Goal: Information Seeking & Learning: Learn about a topic

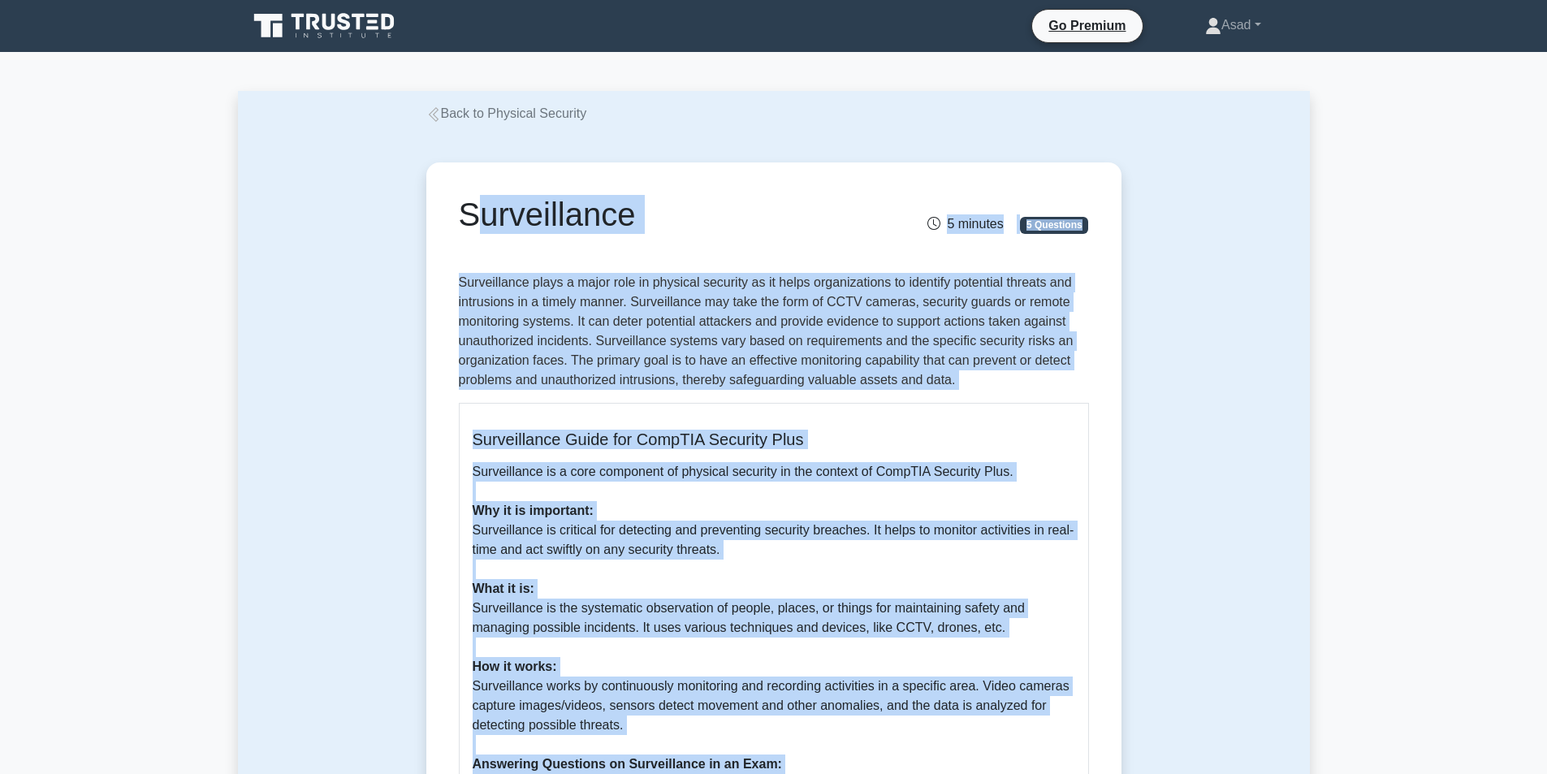
click at [520, 114] on link "Back to Physical Security" at bounding box center [506, 113] width 161 height 14
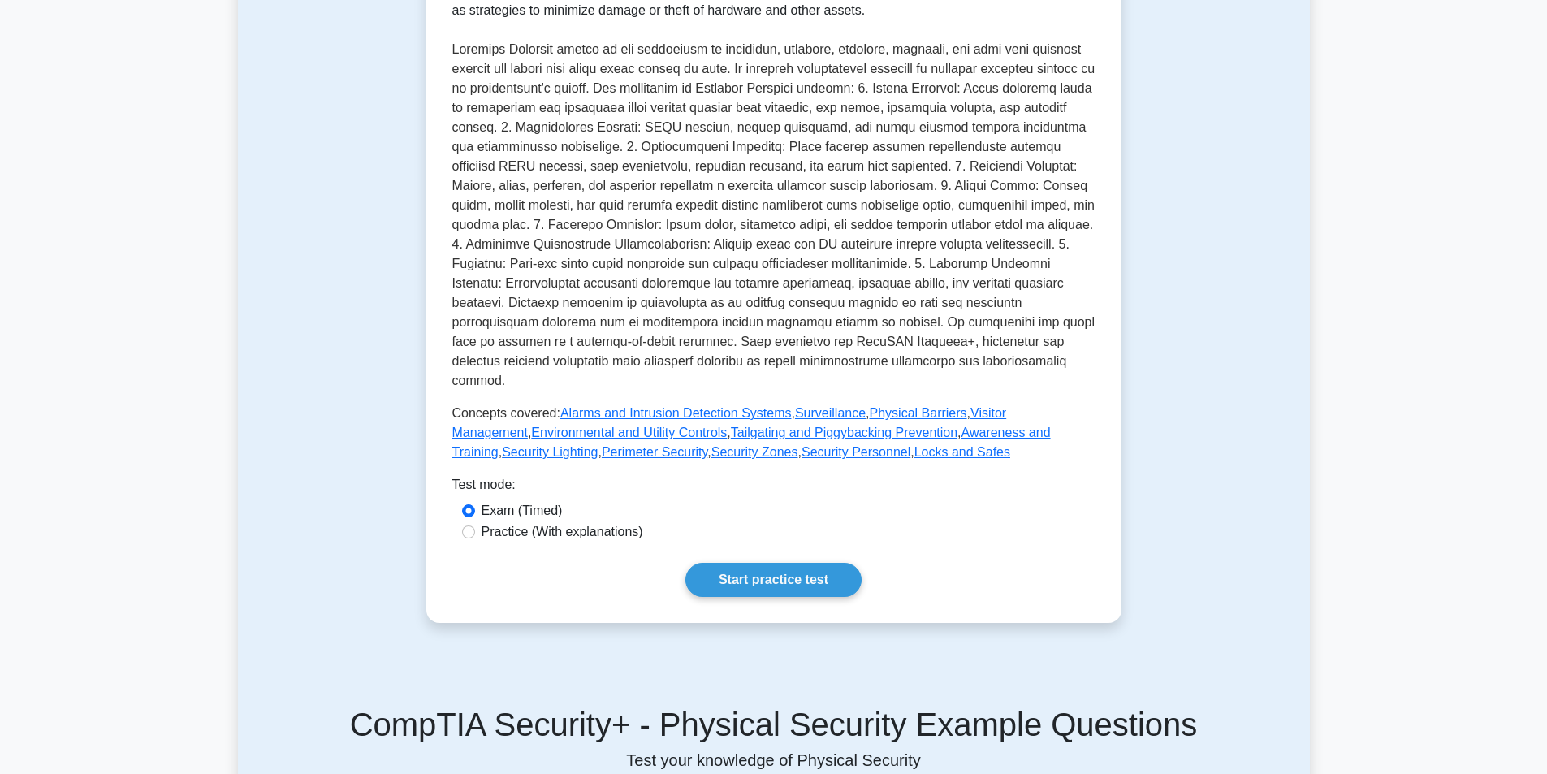
scroll to position [487, 0]
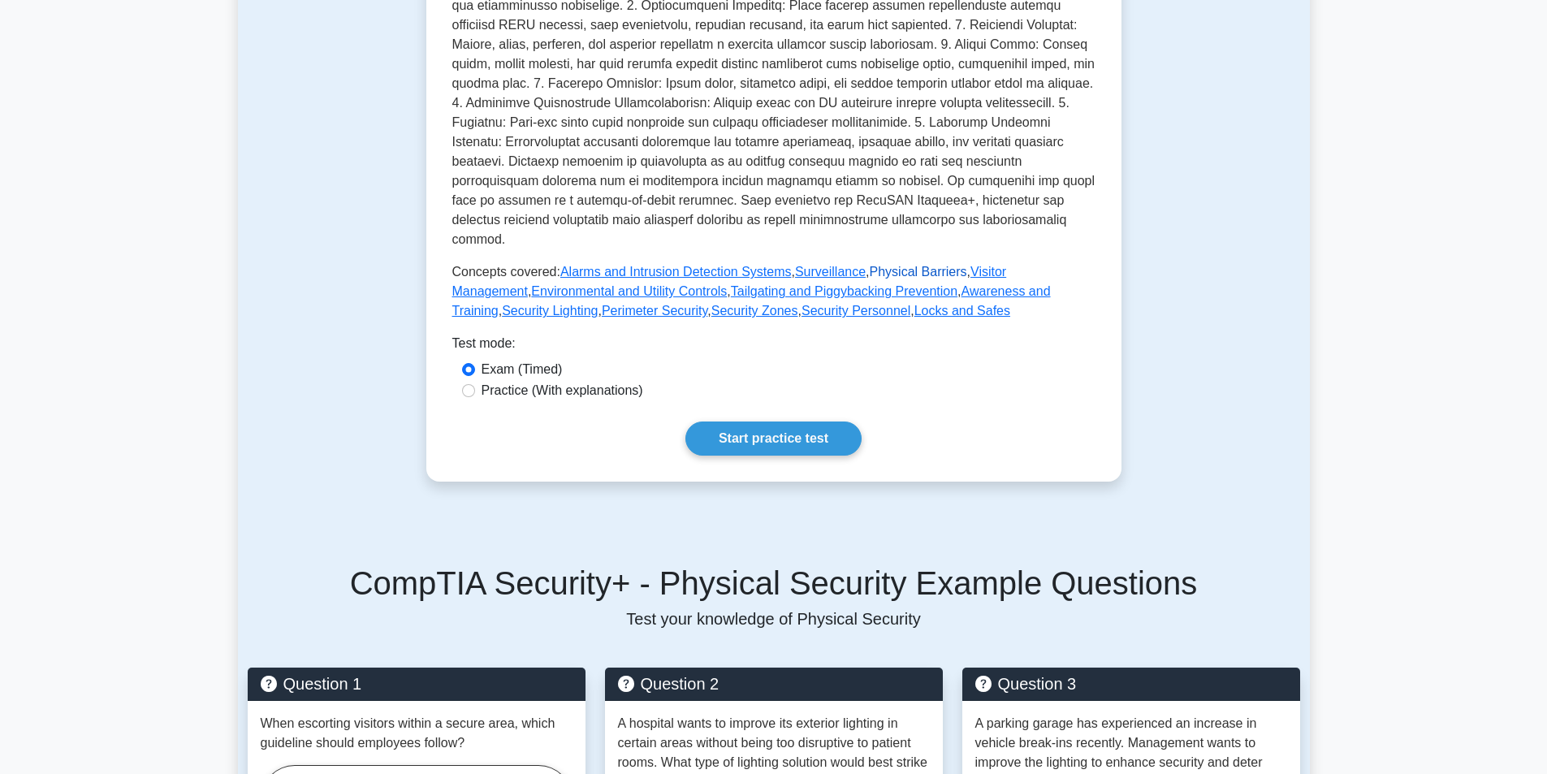
click at [885, 265] on link "Physical Barriers" at bounding box center [918, 272] width 97 height 14
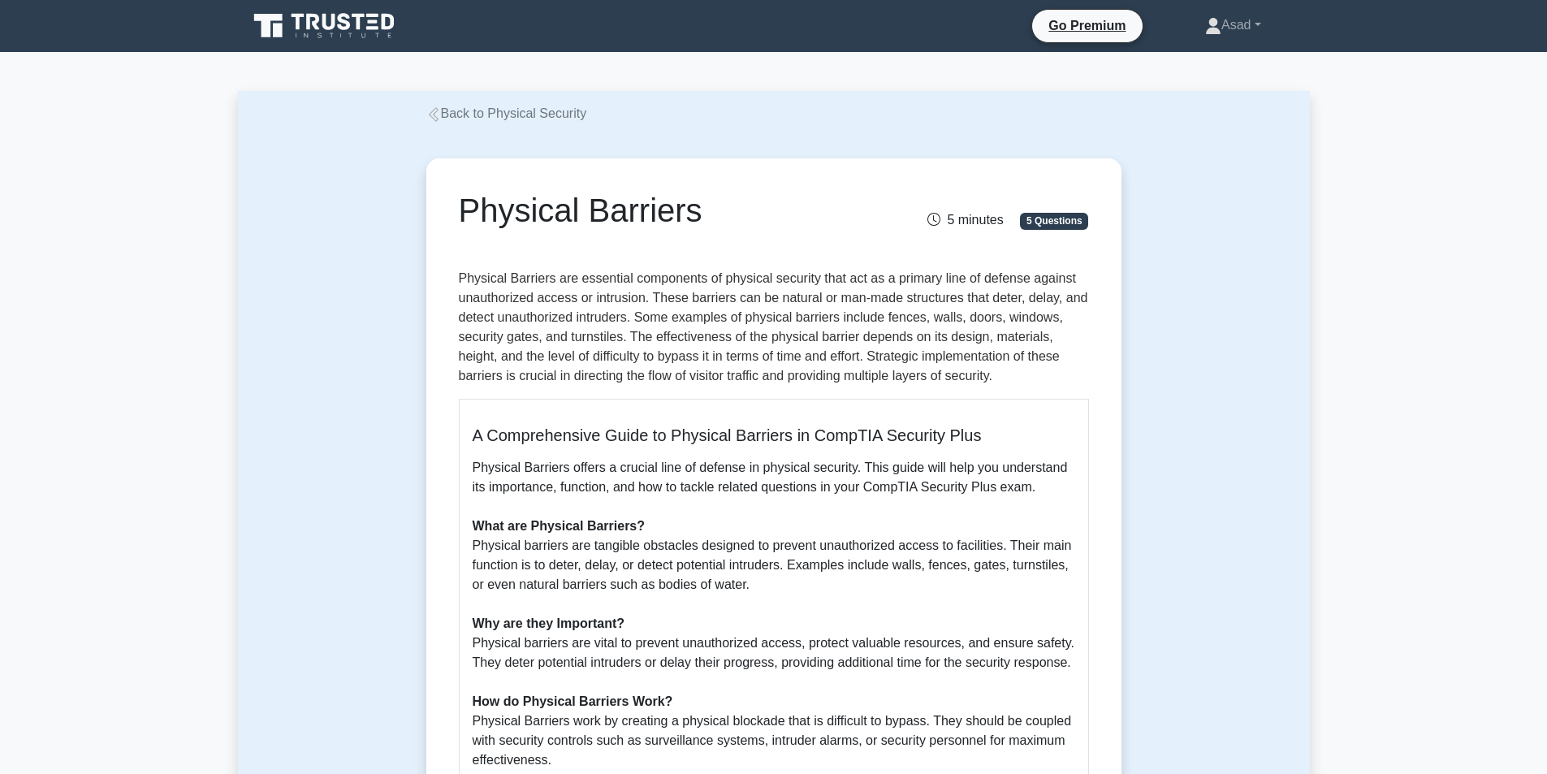
drag, startPoint x: 462, startPoint y: 216, endPoint x: 694, endPoint y: 231, distance: 232.7
click at [694, 230] on h1 "Physical Barriers" at bounding box center [665, 210] width 413 height 39
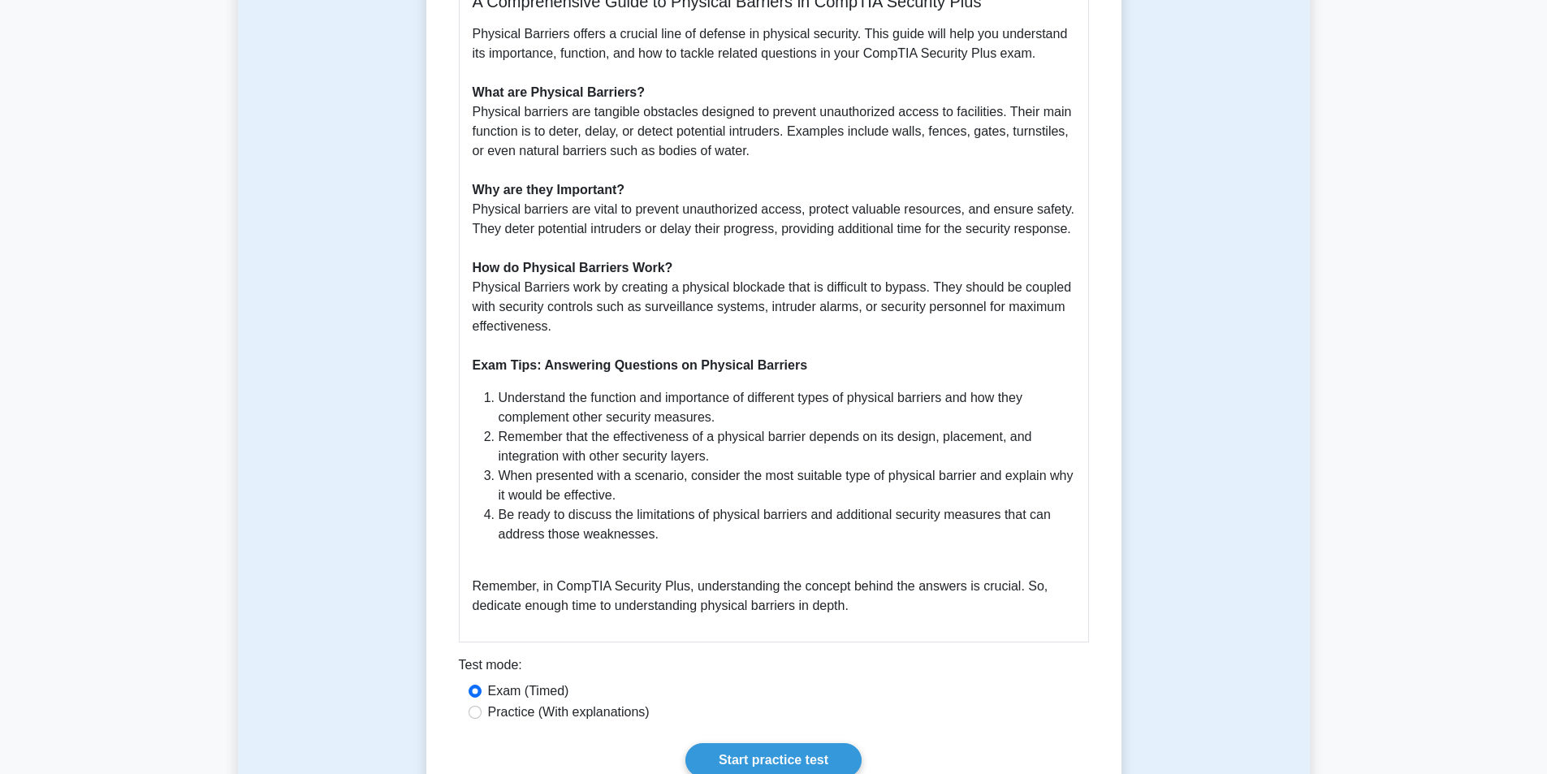
scroll to position [244, 0]
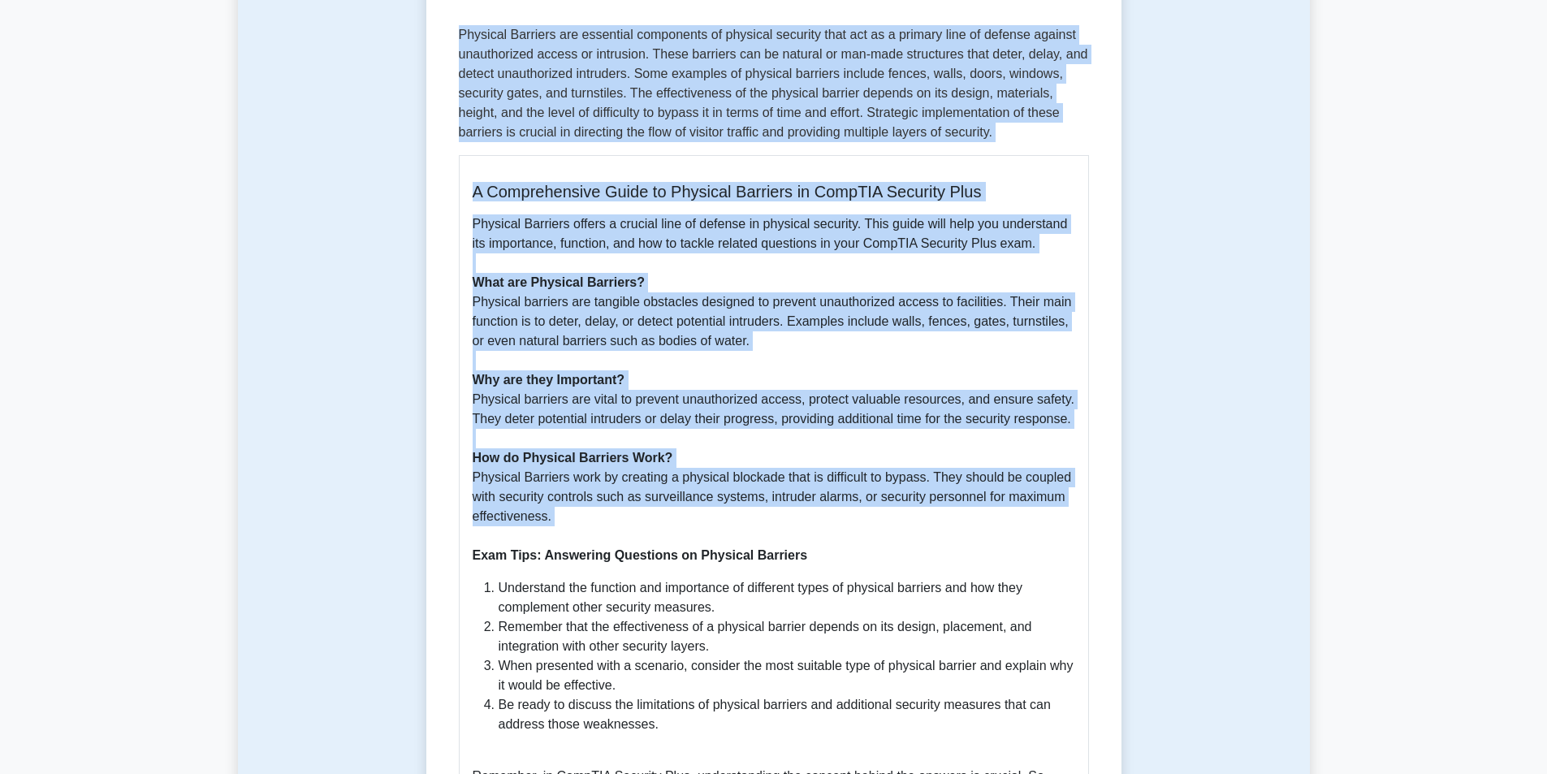
click at [569, 529] on p "Physical Barriers offers a crucial line of defense in physical security. This g…" at bounding box center [774, 389] width 603 height 351
copy div "Physical Barriers 5 minutes 5 Questions Physical Barriers are essential compone…"
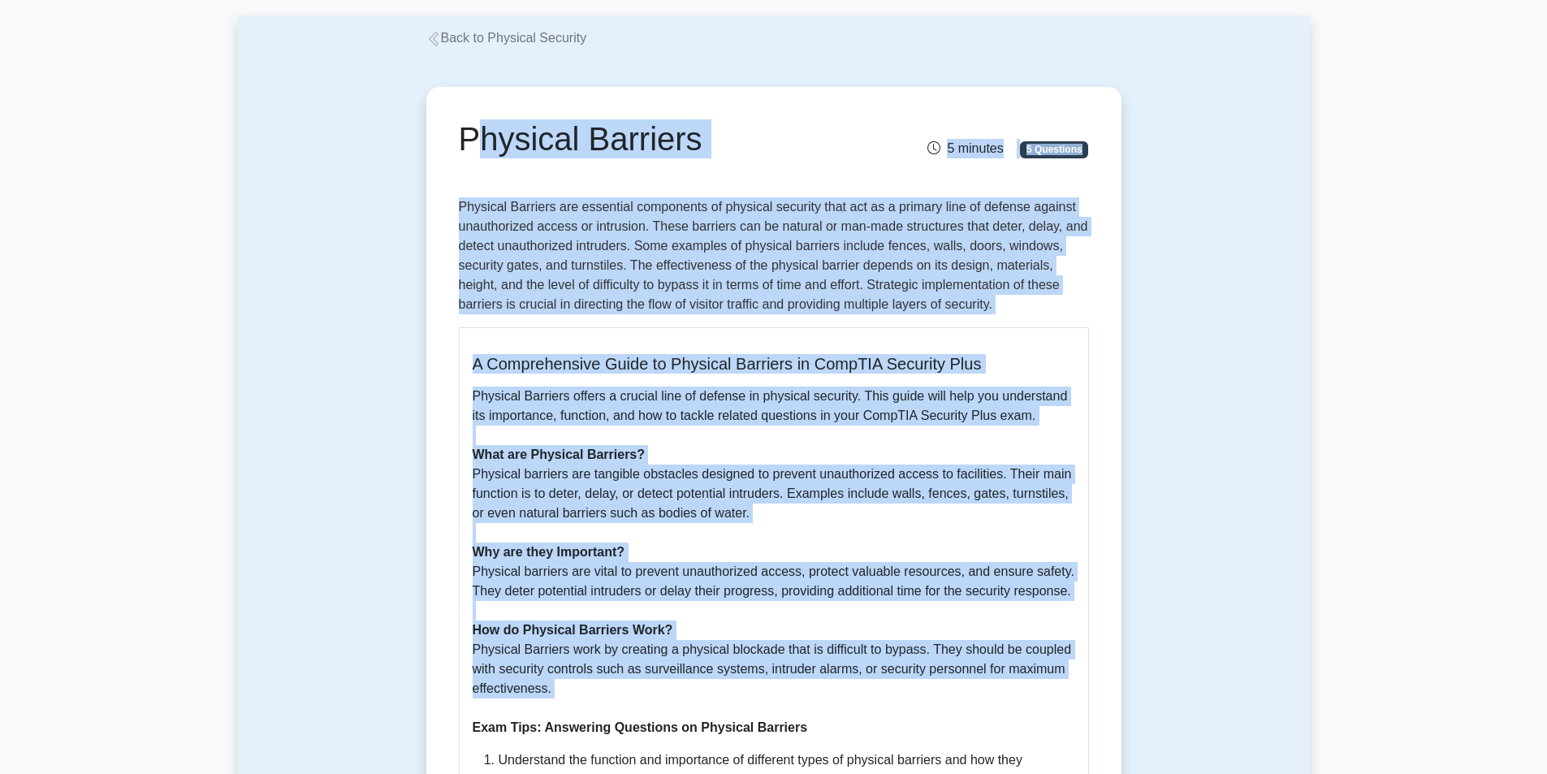
scroll to position [0, 0]
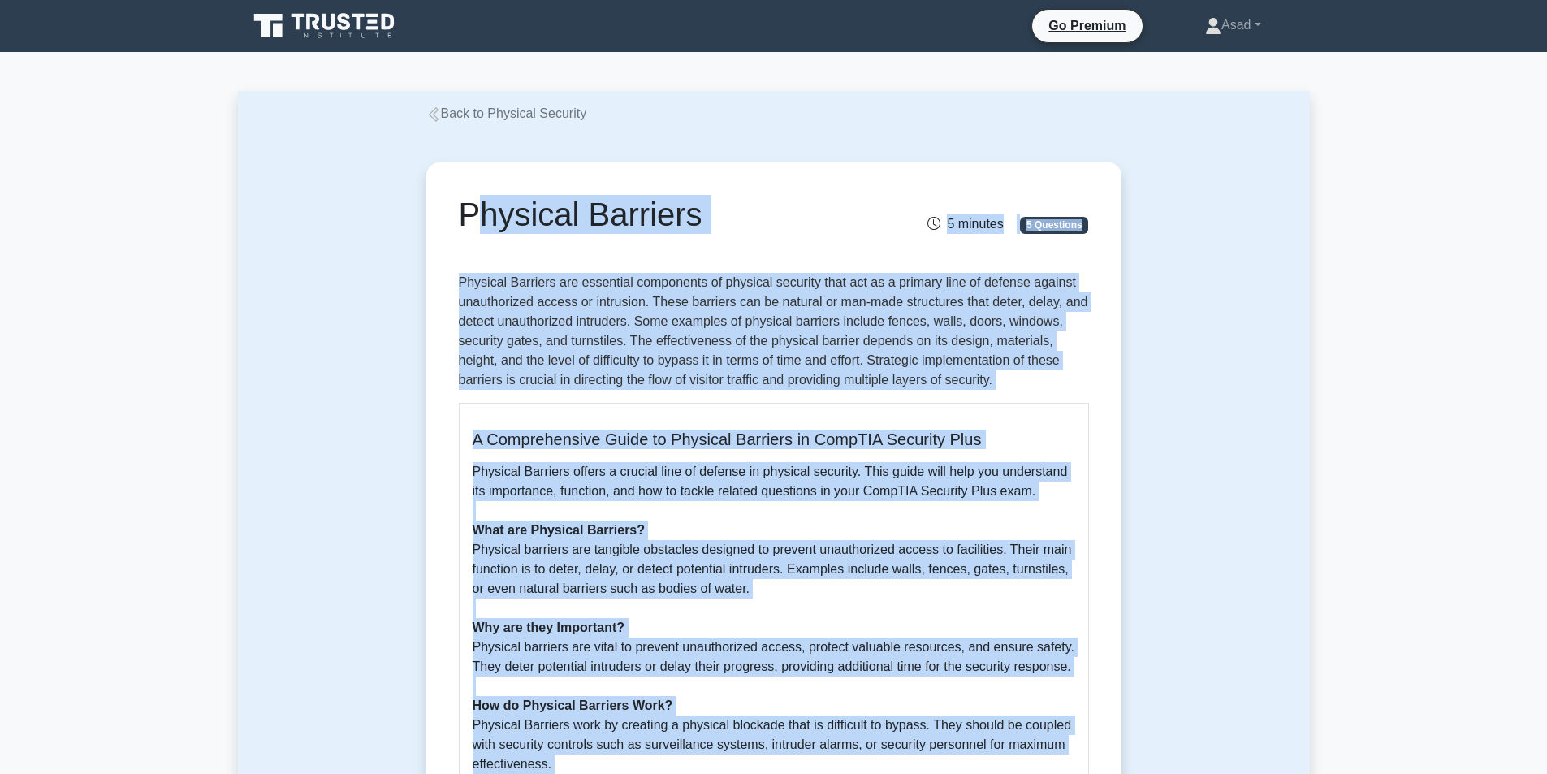
click at [458, 112] on link "Back to Physical Security" at bounding box center [506, 113] width 161 height 14
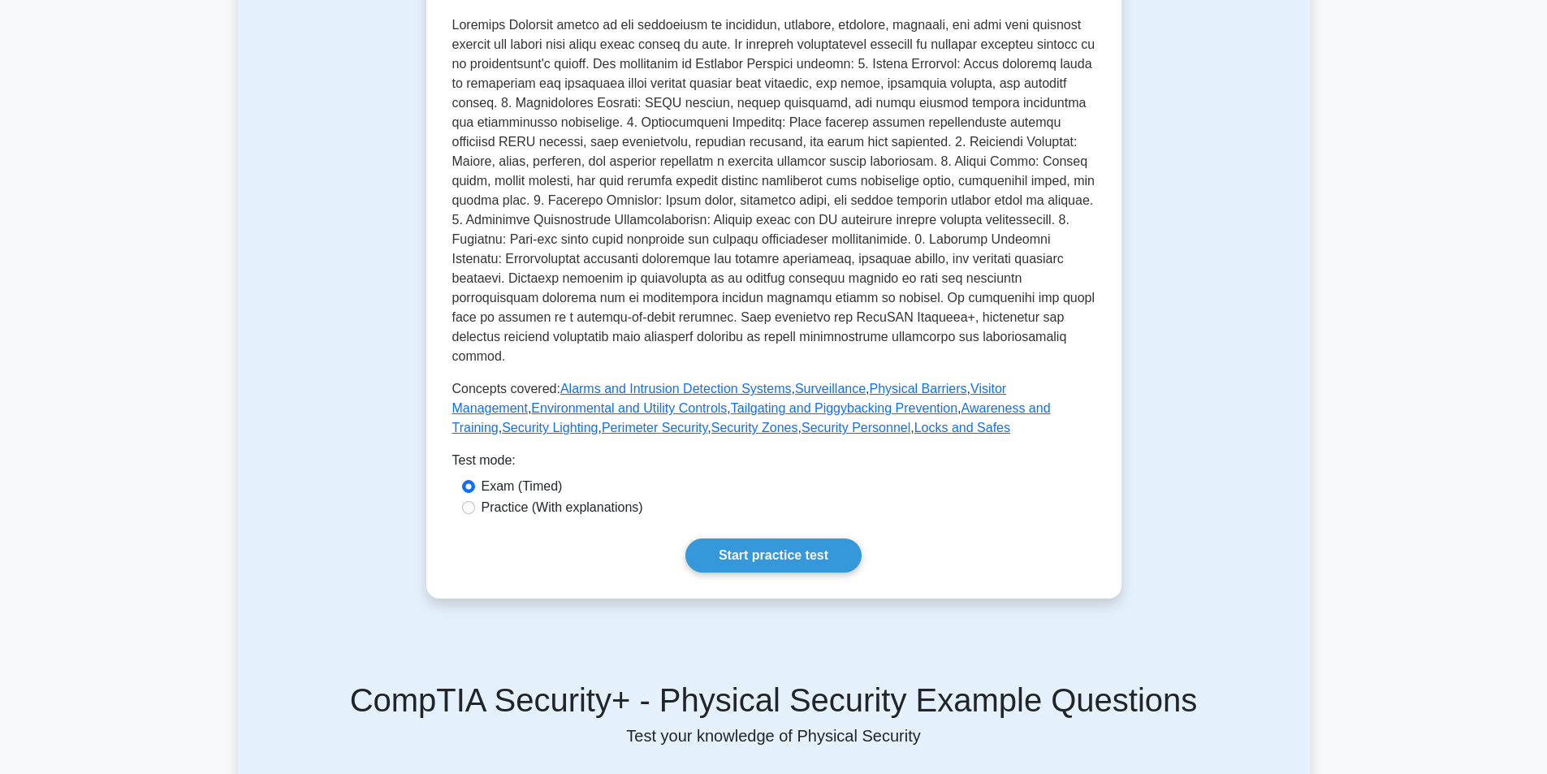
scroll to position [406, 0]
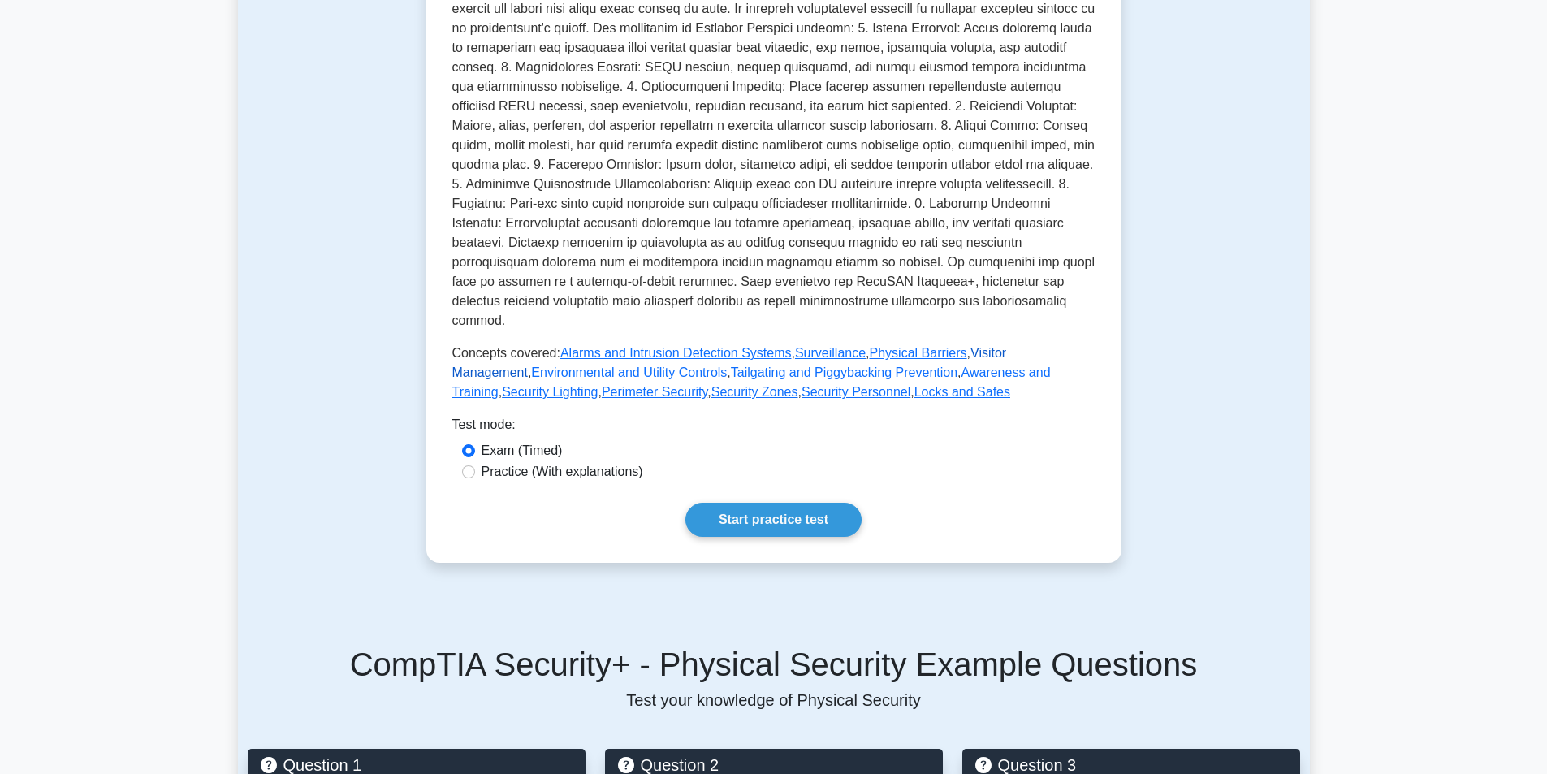
click at [992, 346] on link "Visitor Management" at bounding box center [729, 362] width 555 height 33
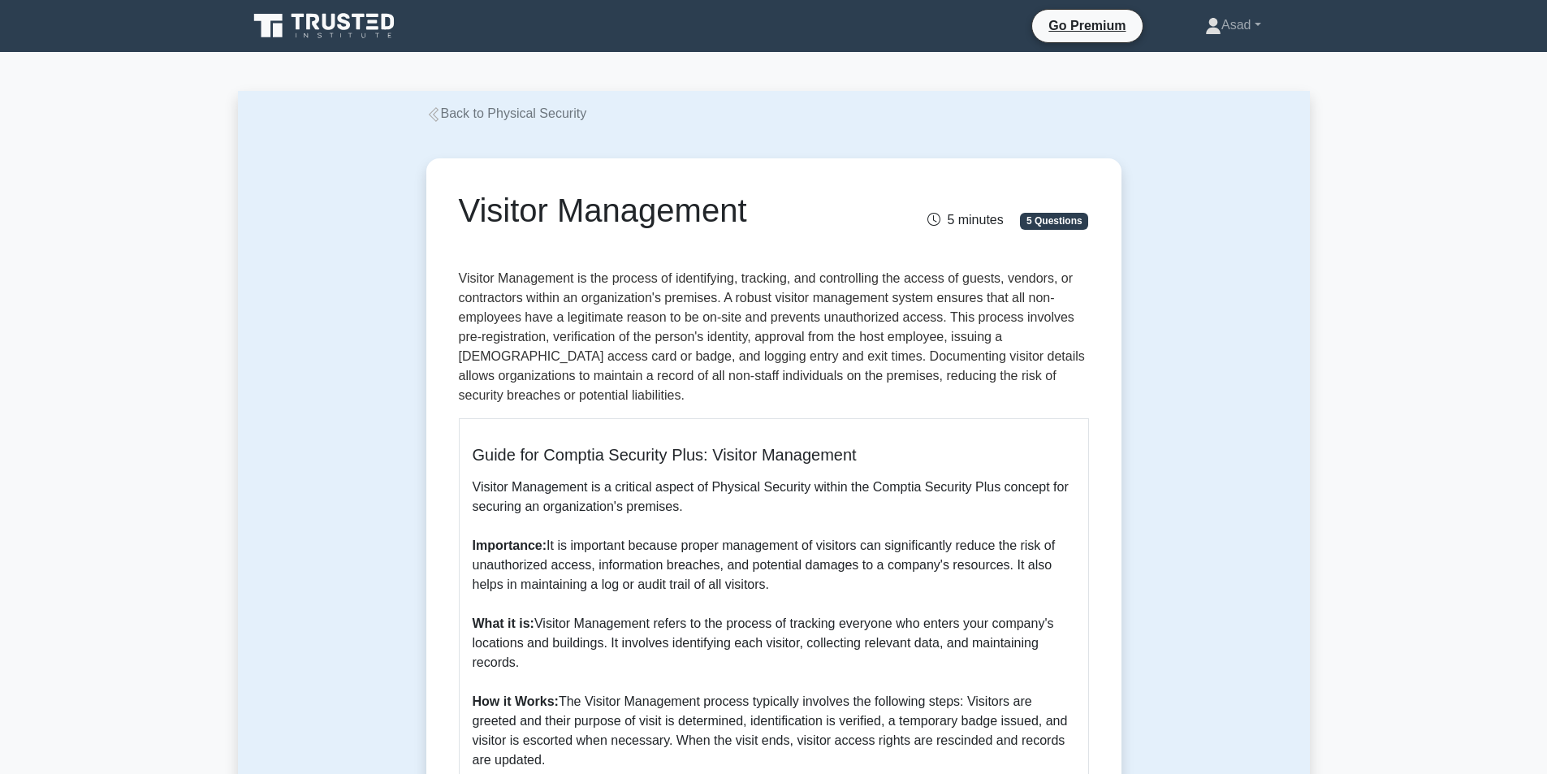
drag, startPoint x: 460, startPoint y: 206, endPoint x: 755, endPoint y: 226, distance: 295.4
click at [755, 226] on h1 "Visitor Management" at bounding box center [665, 210] width 413 height 39
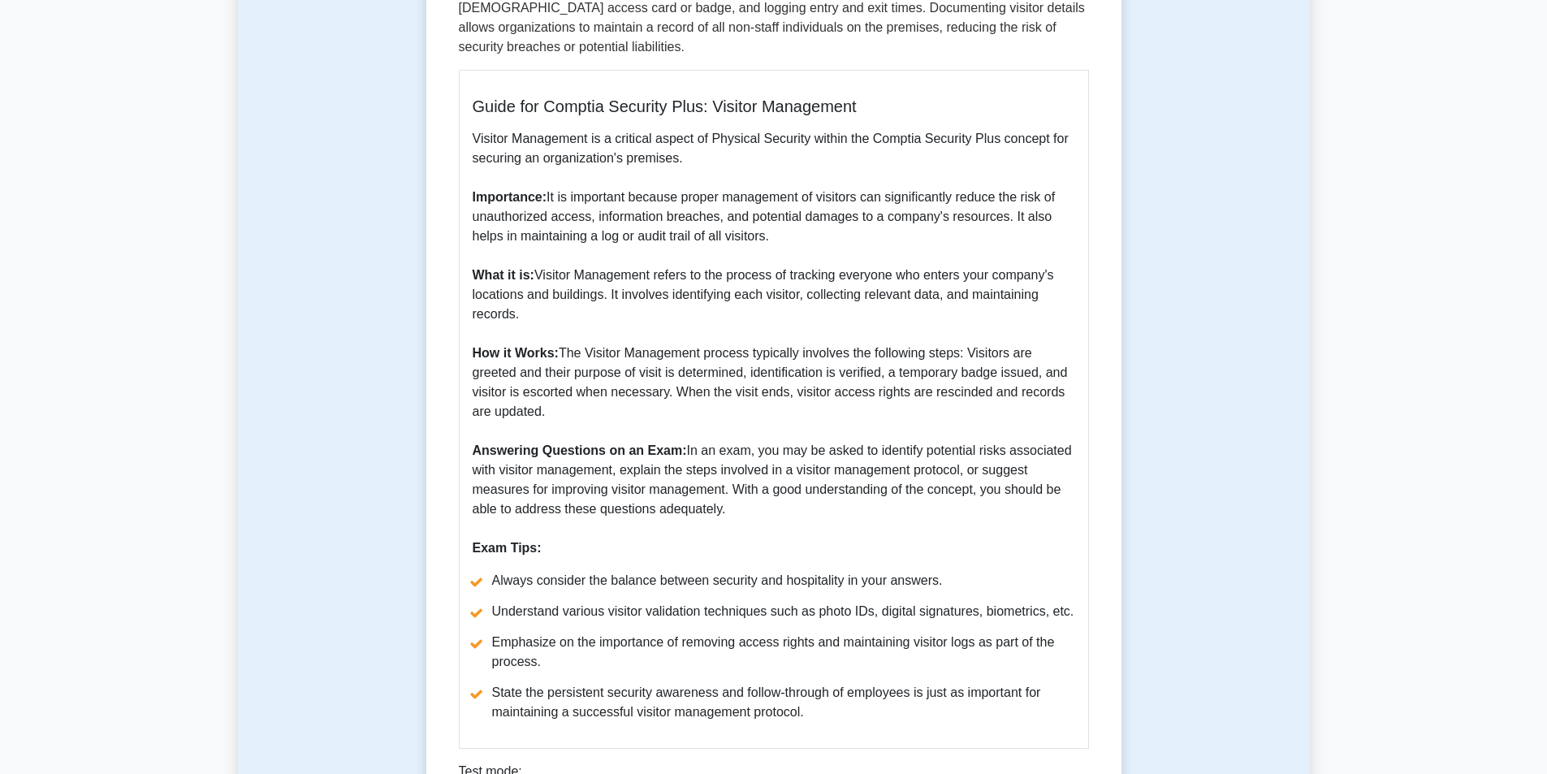
scroll to position [487, 0]
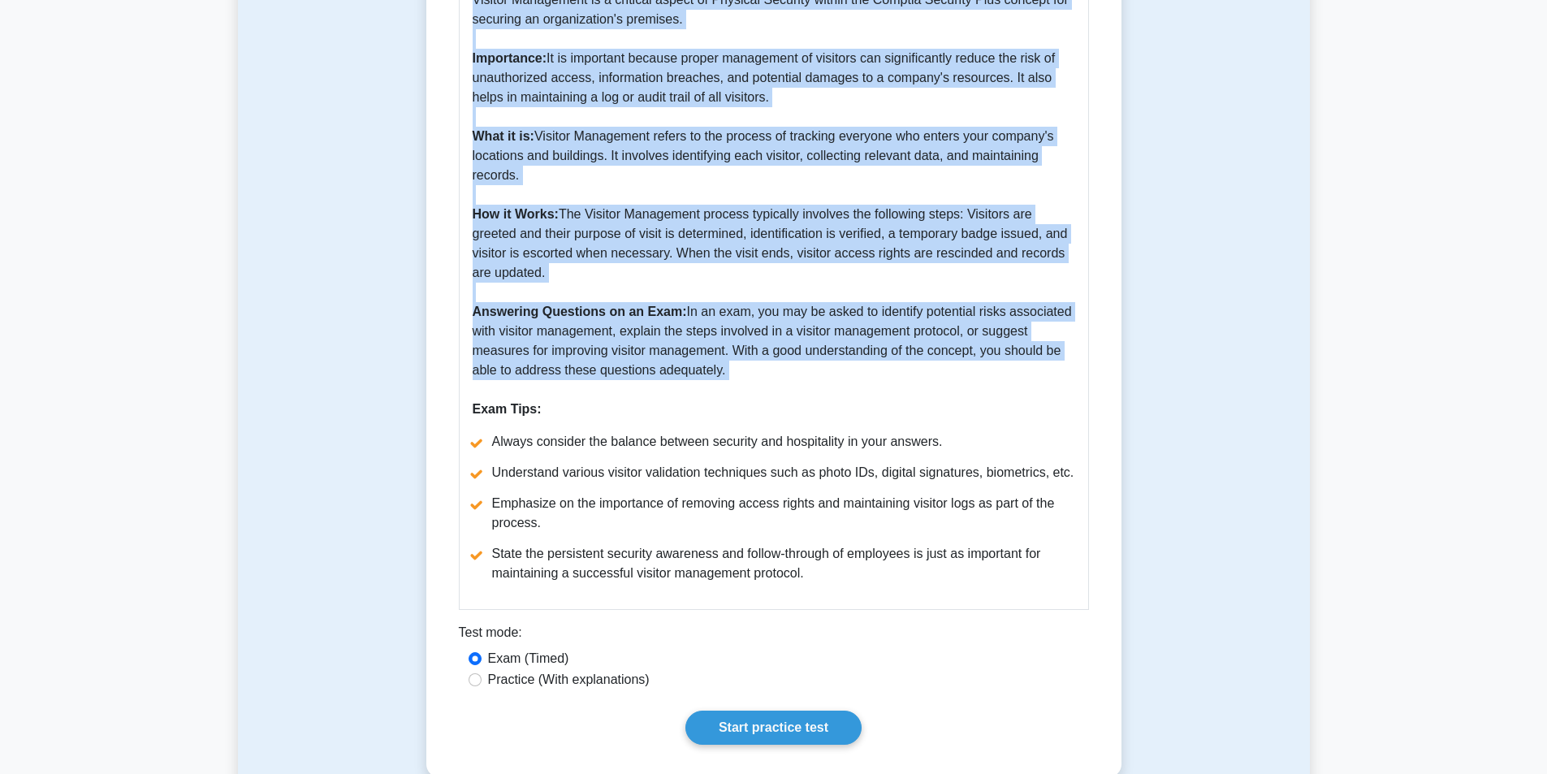
click at [755, 382] on p "Visitor Management is a critical aspect of Physical Security within the Comptia…" at bounding box center [774, 204] width 603 height 429
copy div "Visitor Management 5 minutes 5 Questions Visitor Management is the process of i…"
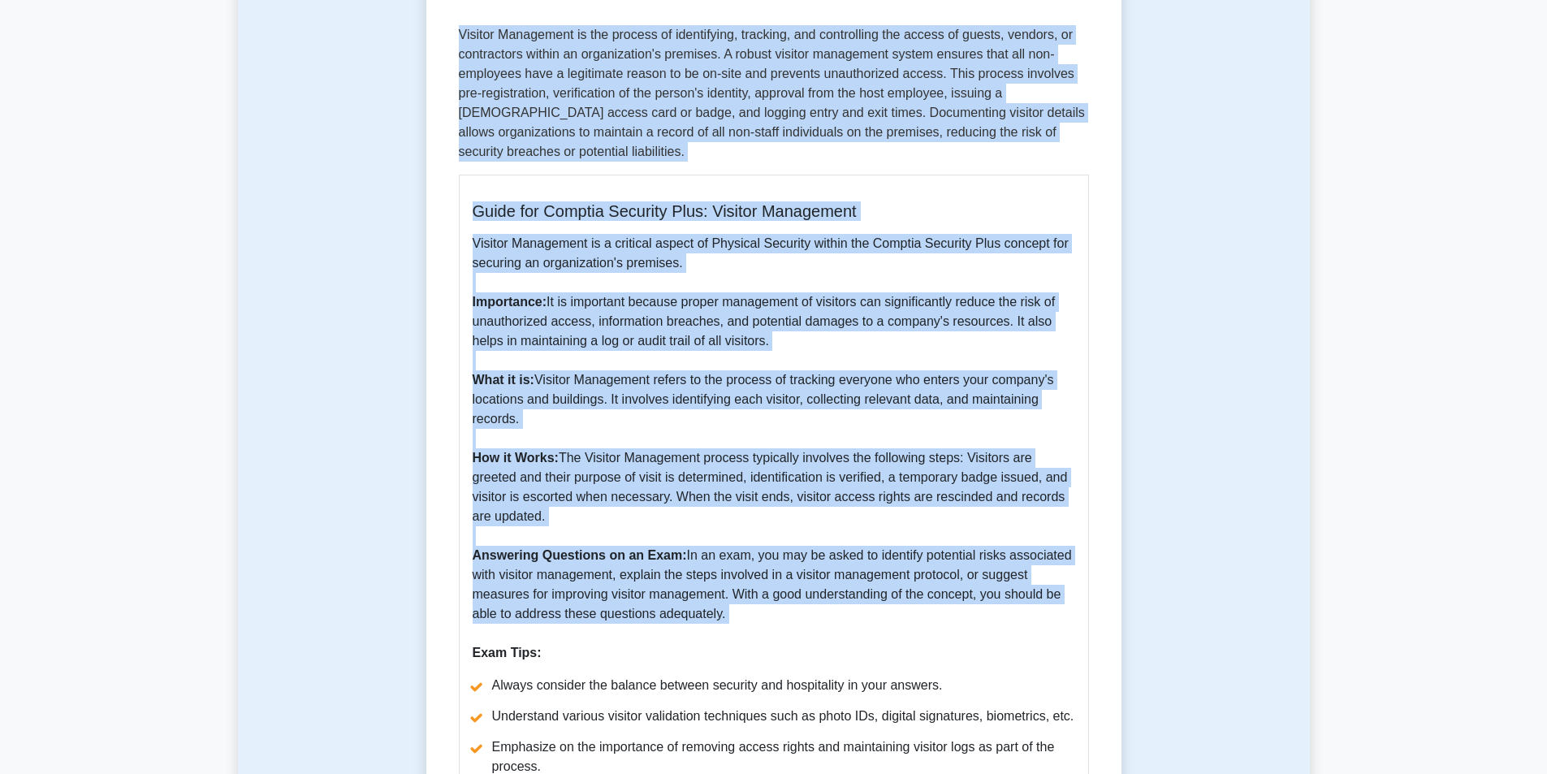
scroll to position [0, 0]
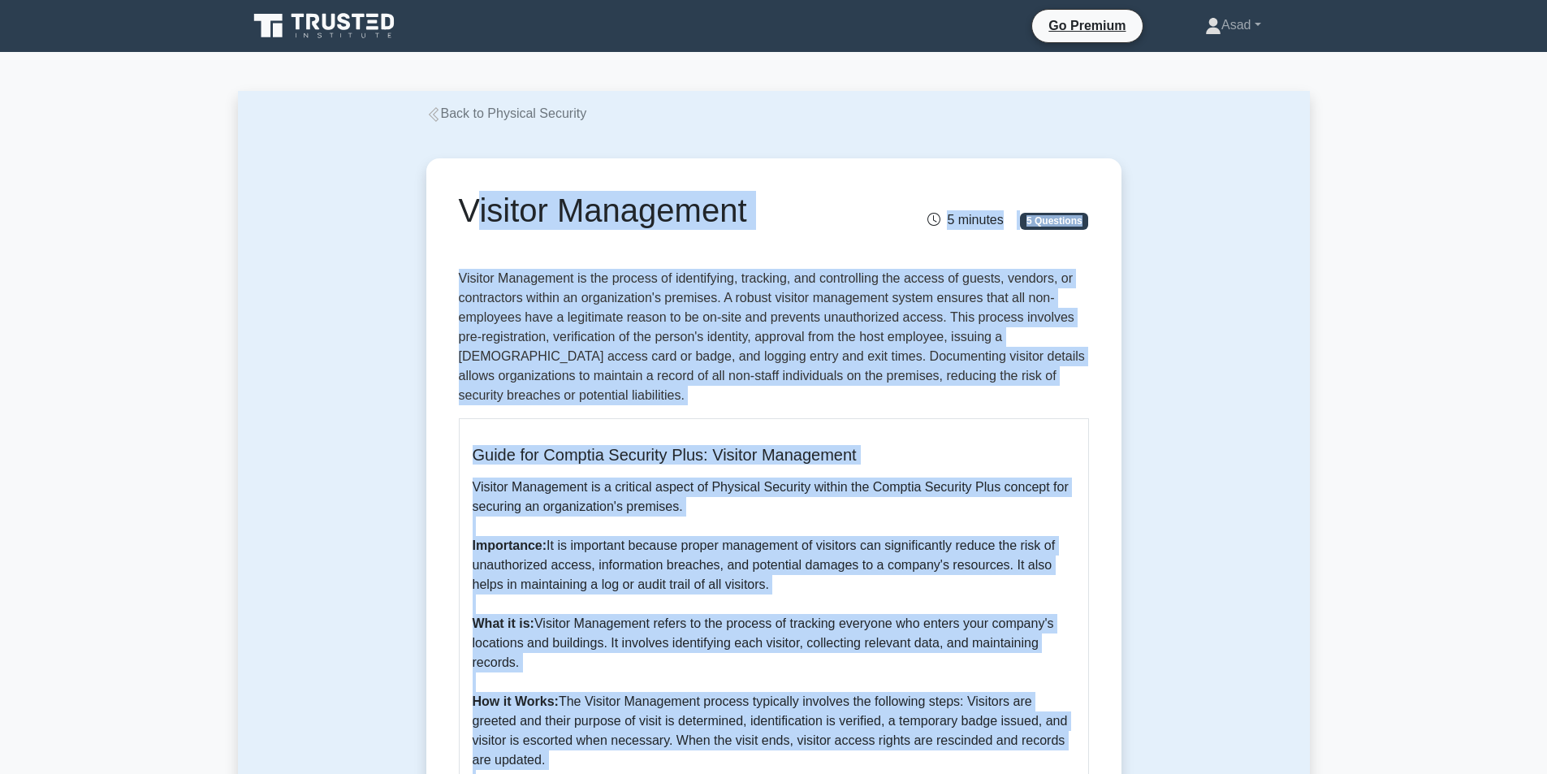
copy div "Visitor Management 5 minutes 5 Questions Visitor Management is the process of i…"
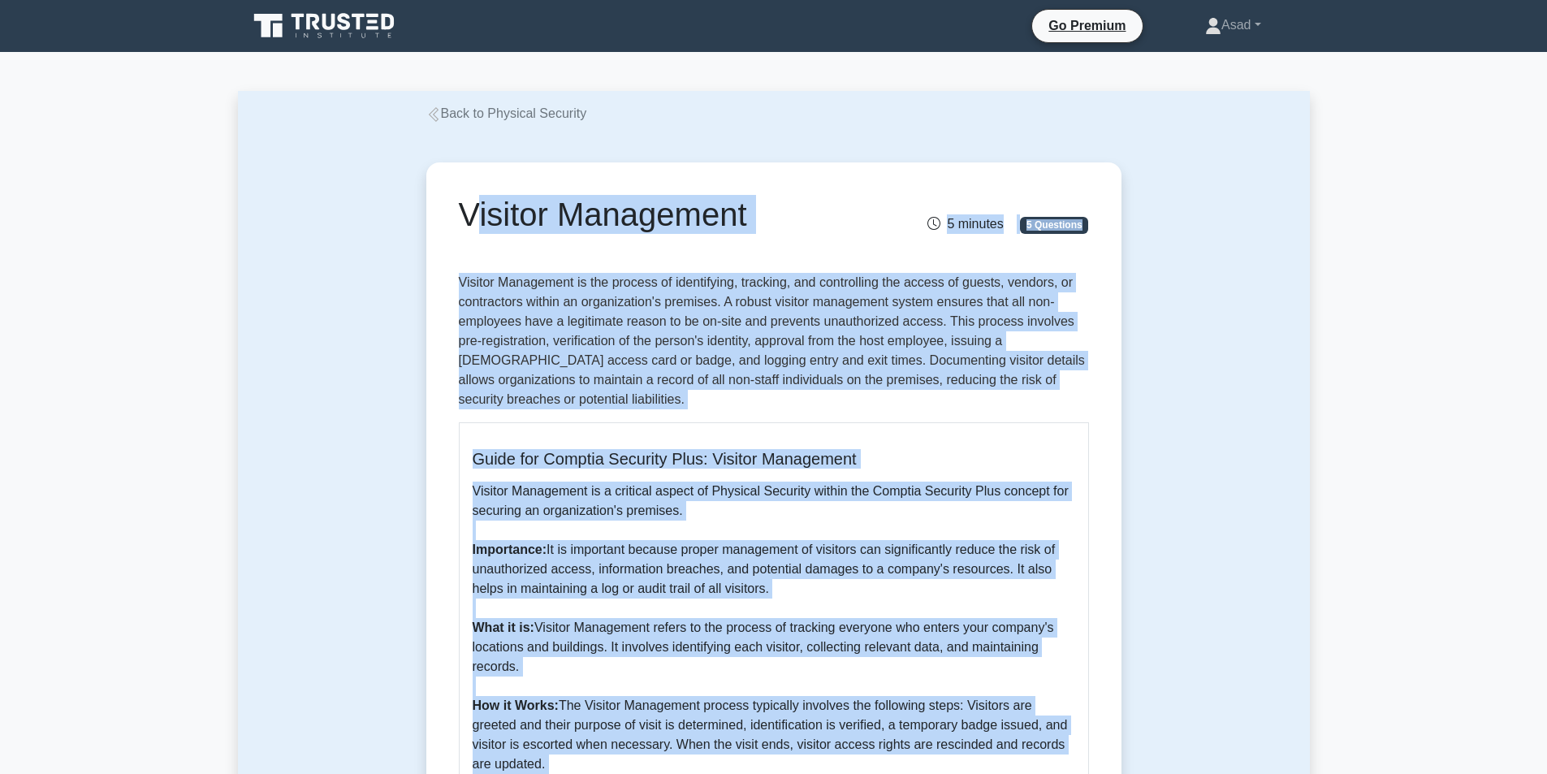
click at [455, 112] on link "Back to Physical Security" at bounding box center [506, 113] width 161 height 14
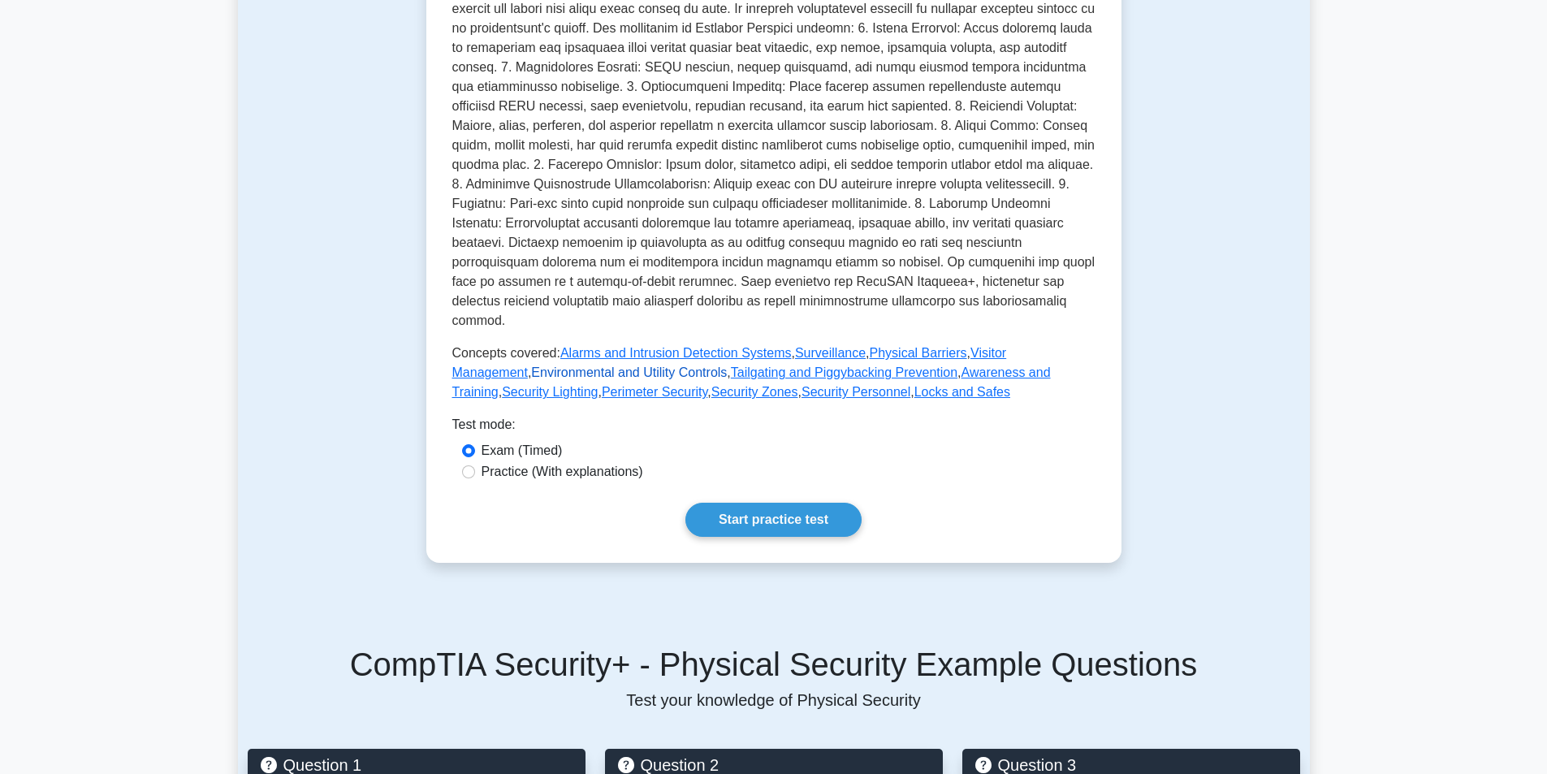
click at [531, 365] on link "Environmental and Utility Controls" at bounding box center [629, 372] width 196 height 14
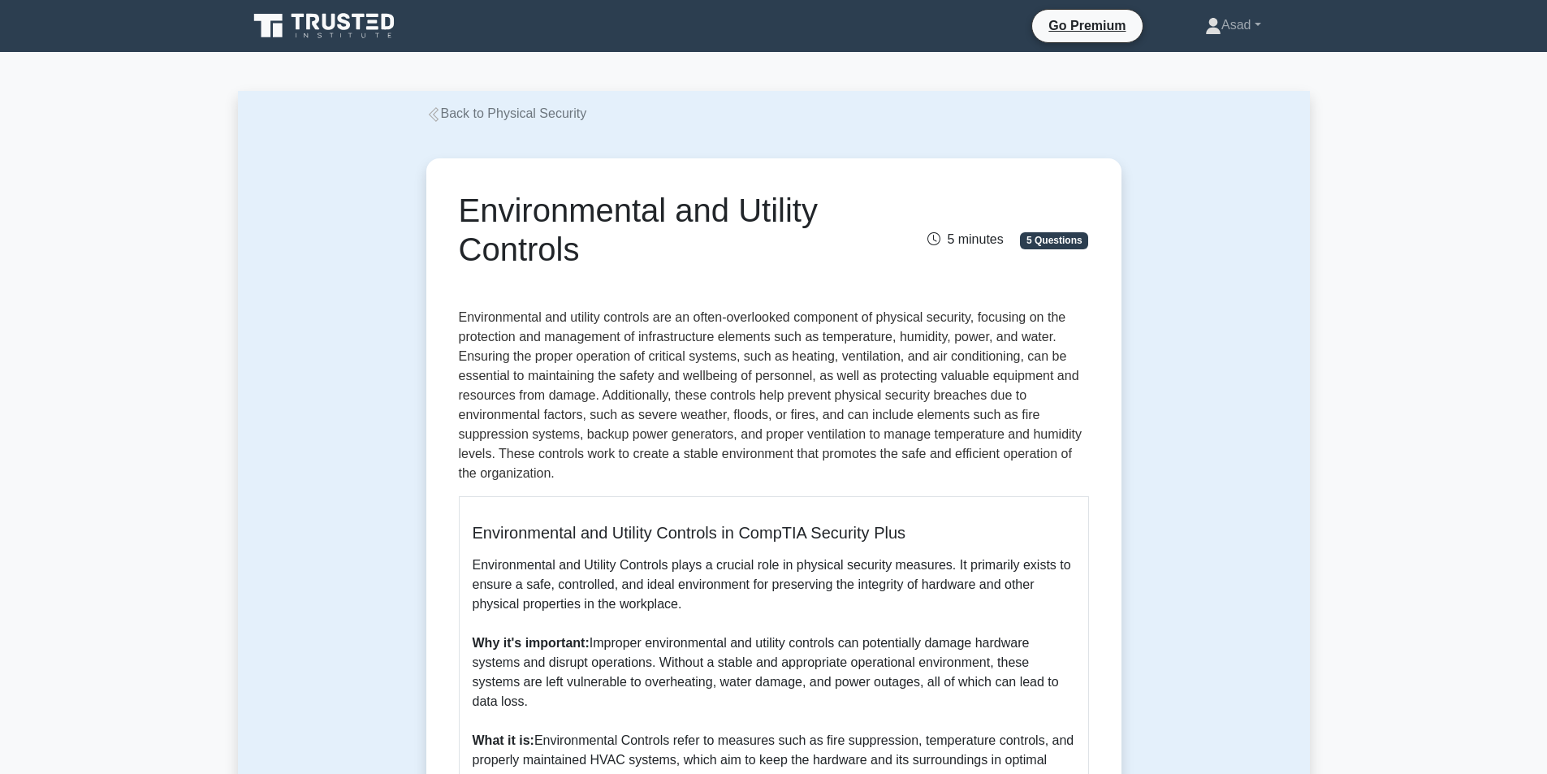
drag, startPoint x: 461, startPoint y: 204, endPoint x: 586, endPoint y: 249, distance: 133.1
click at [586, 249] on h1 "Environmental and Utility Controls" at bounding box center [665, 230] width 413 height 78
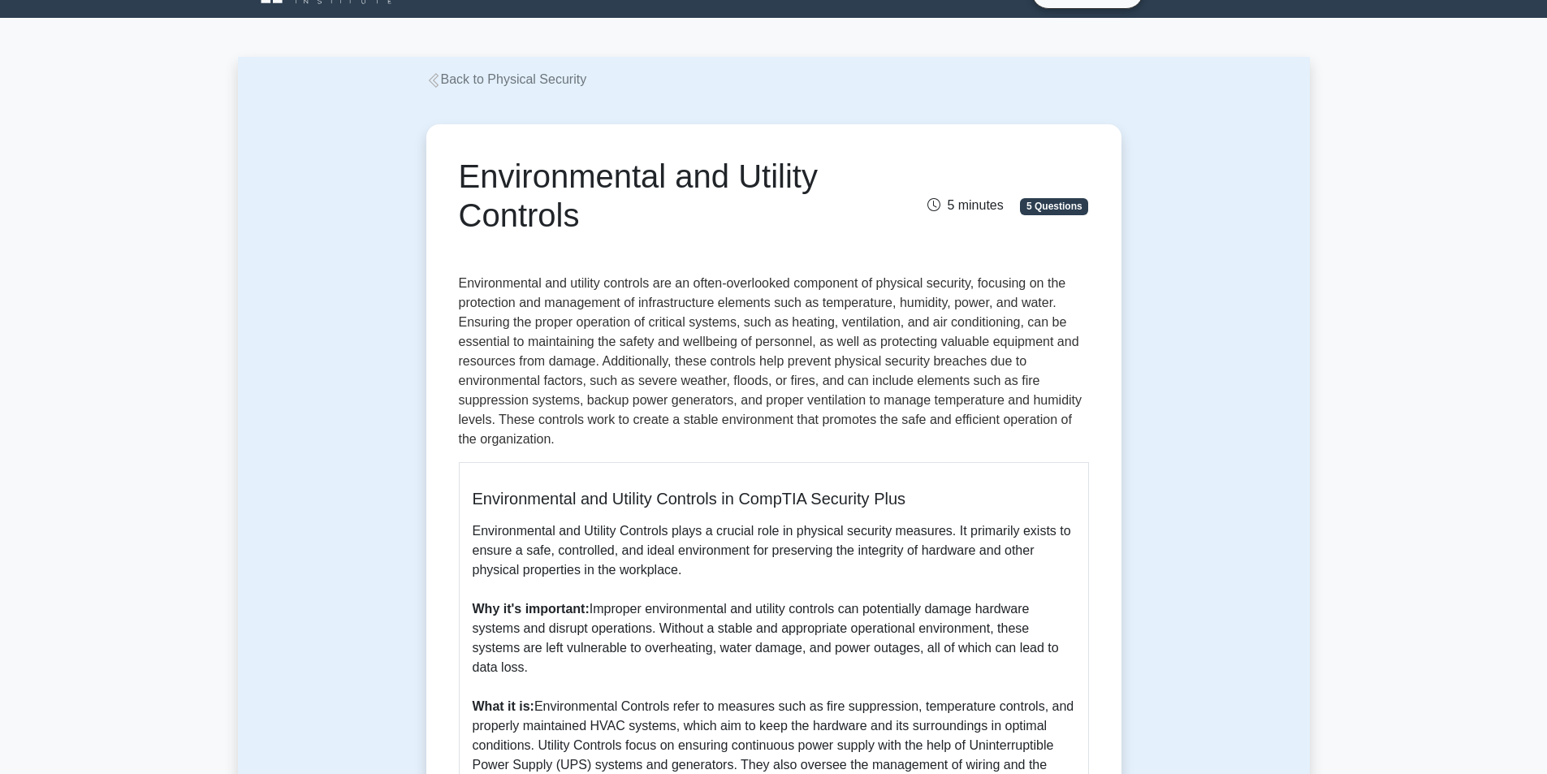
scroll to position [487, 0]
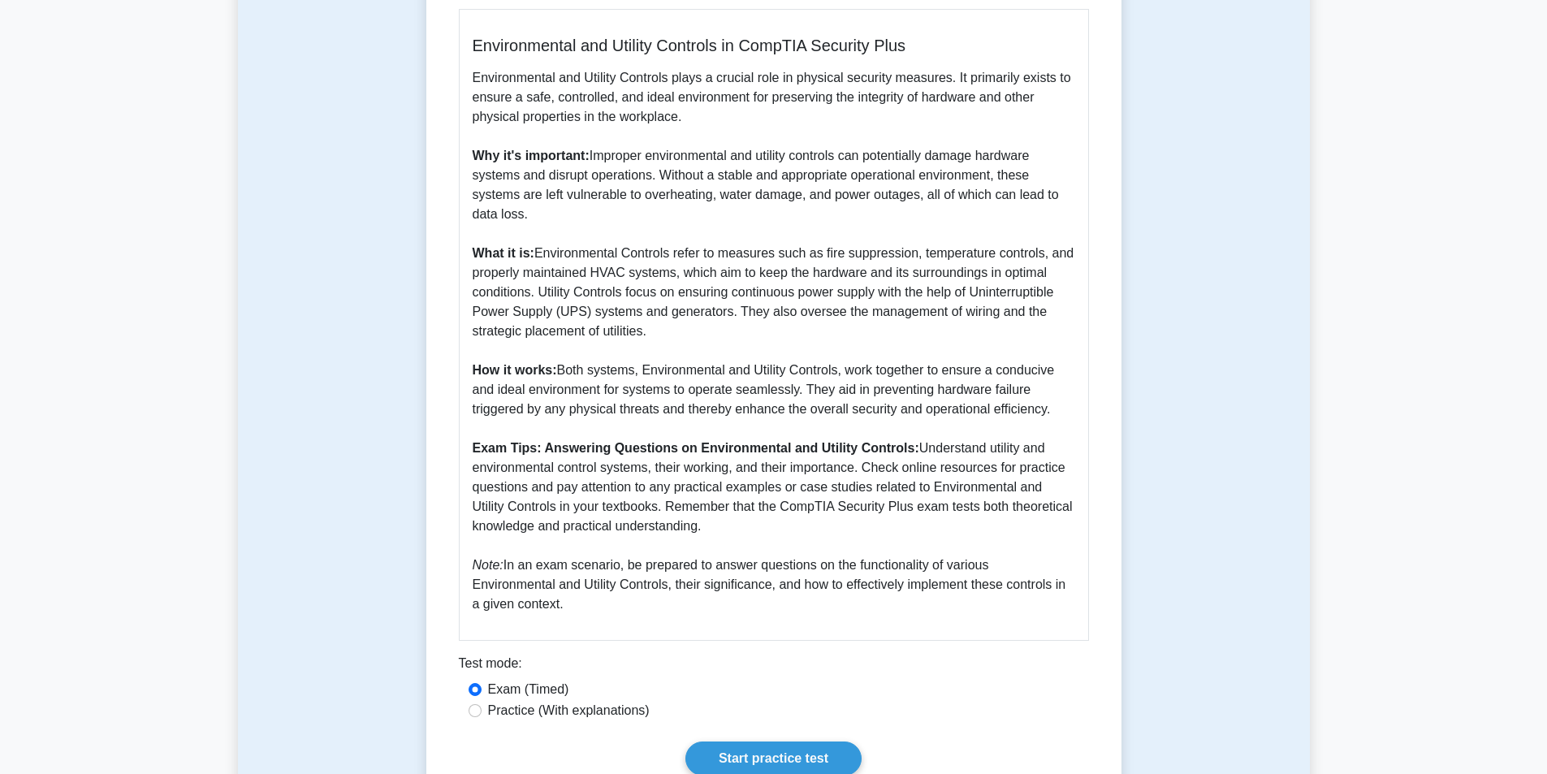
click at [1060, 413] on p "Environmental and Utility Controls plays a crucial role in physical security me…" at bounding box center [774, 341] width 603 height 546
copy div "Environmental and Utility Controls 5 minutes 5 Questions Environmental and util…"
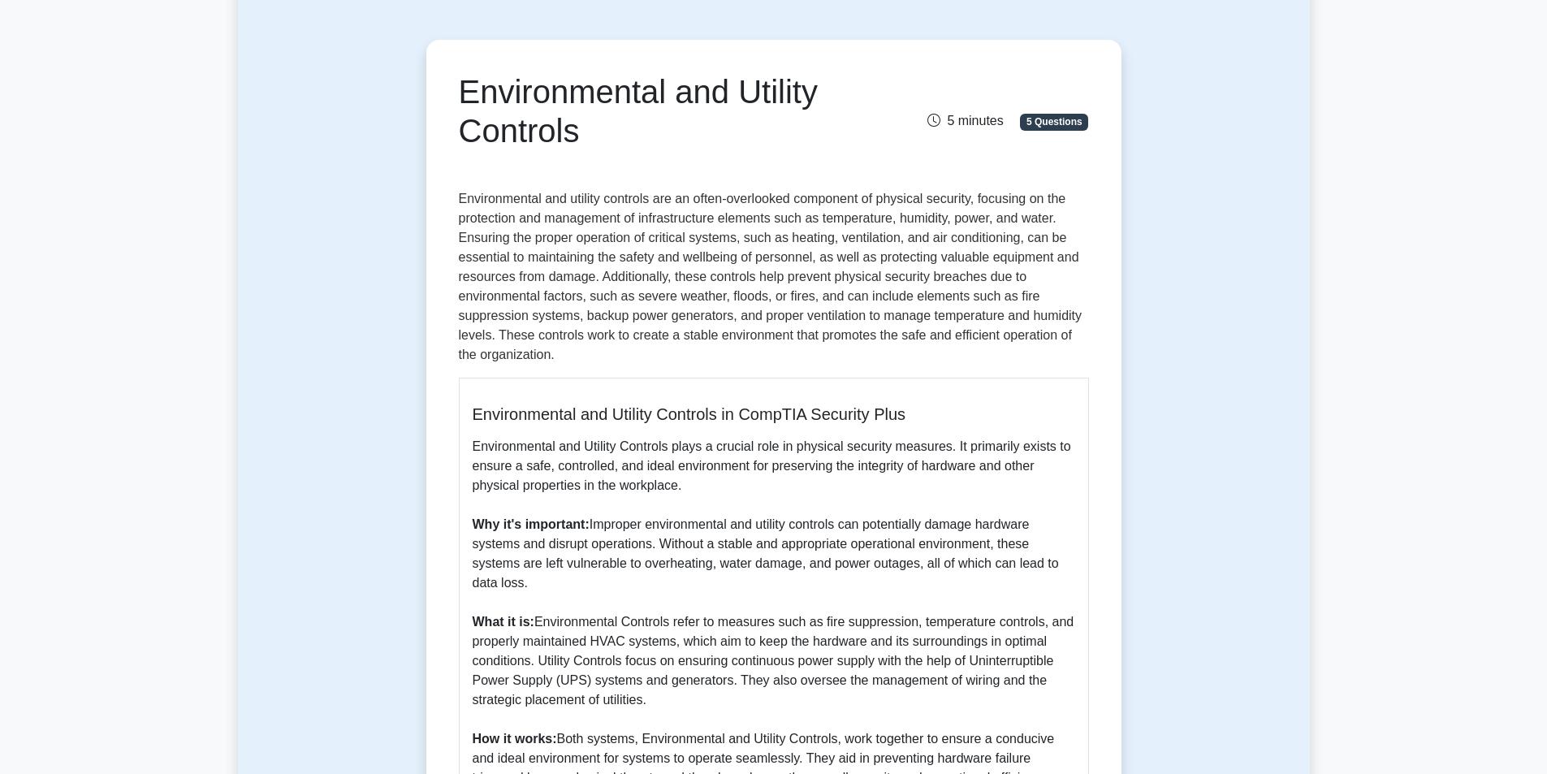
scroll to position [0, 0]
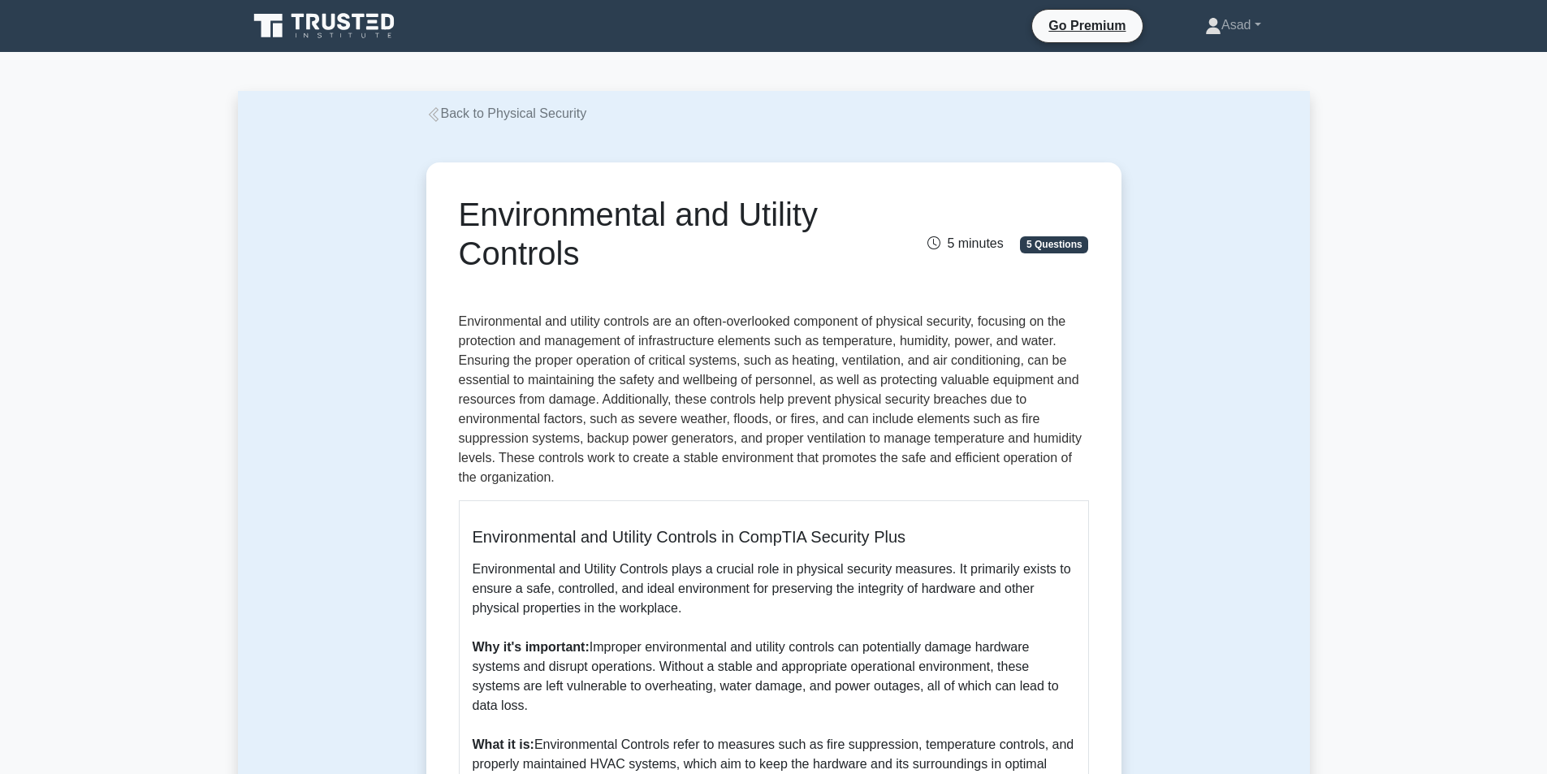
click at [496, 108] on link "Back to Physical Security" at bounding box center [506, 113] width 161 height 14
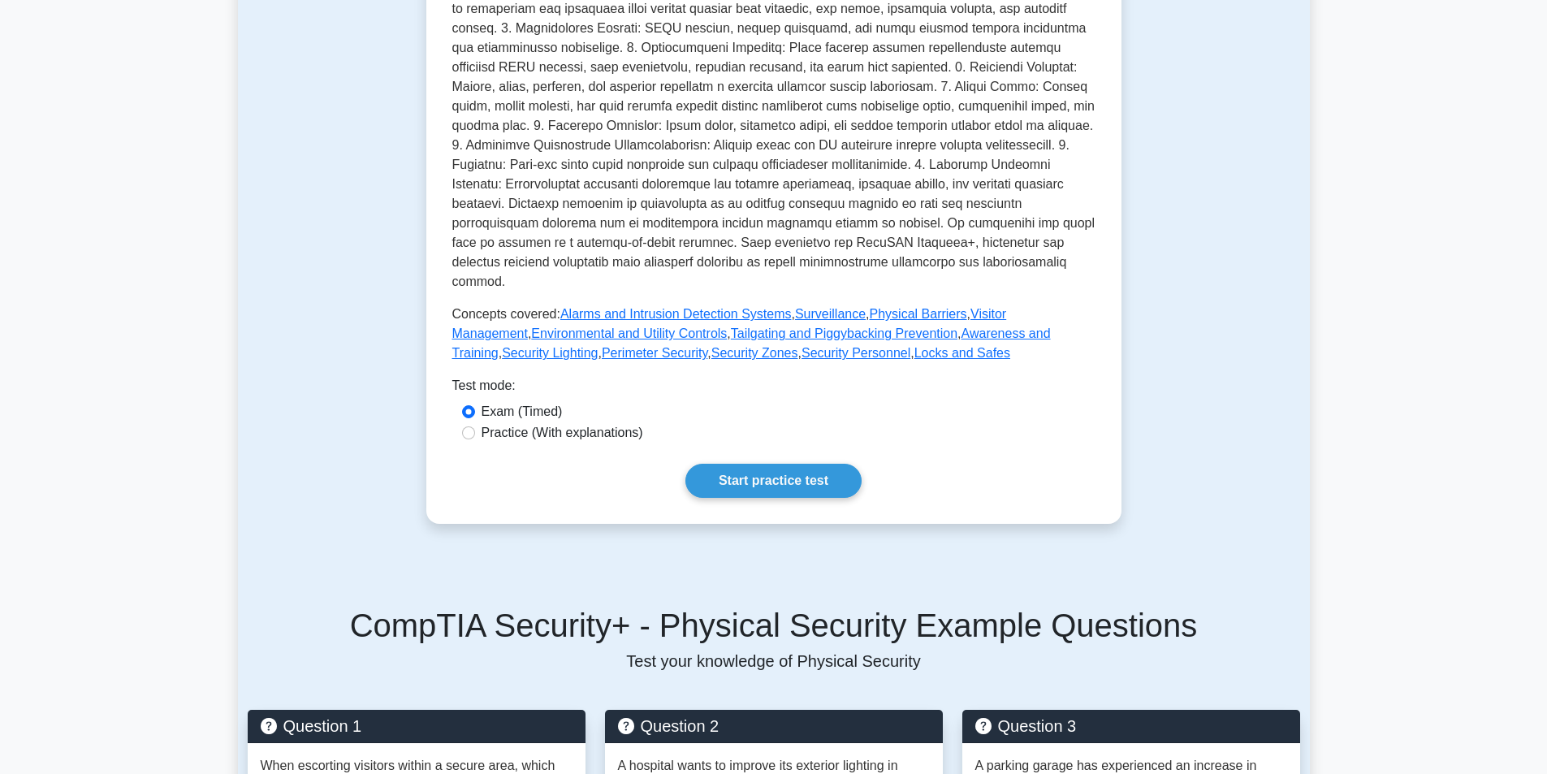
scroll to position [325, 0]
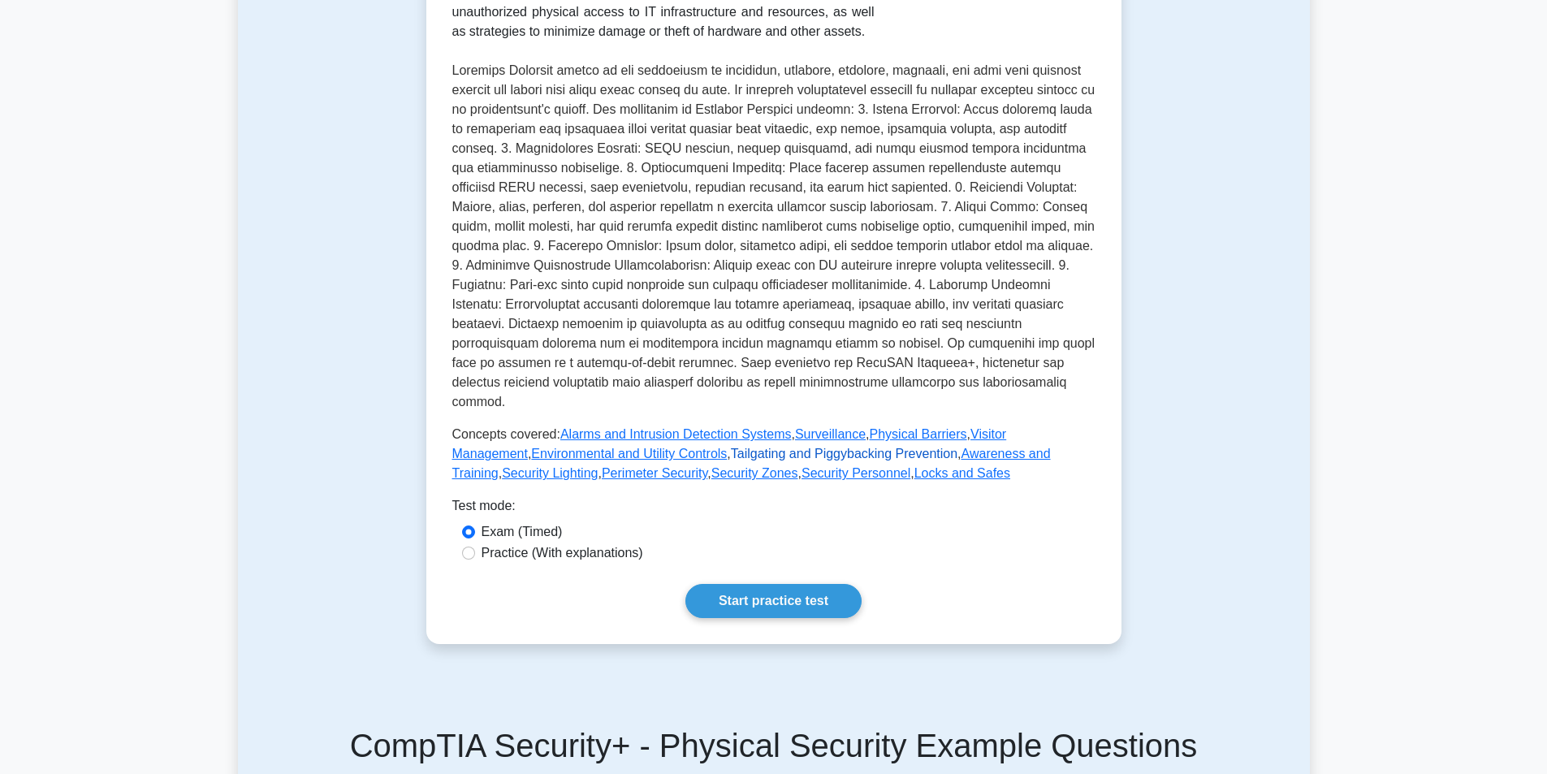
click at [731, 447] on link "Tailgating and Piggybacking Prevention" at bounding box center [844, 454] width 227 height 14
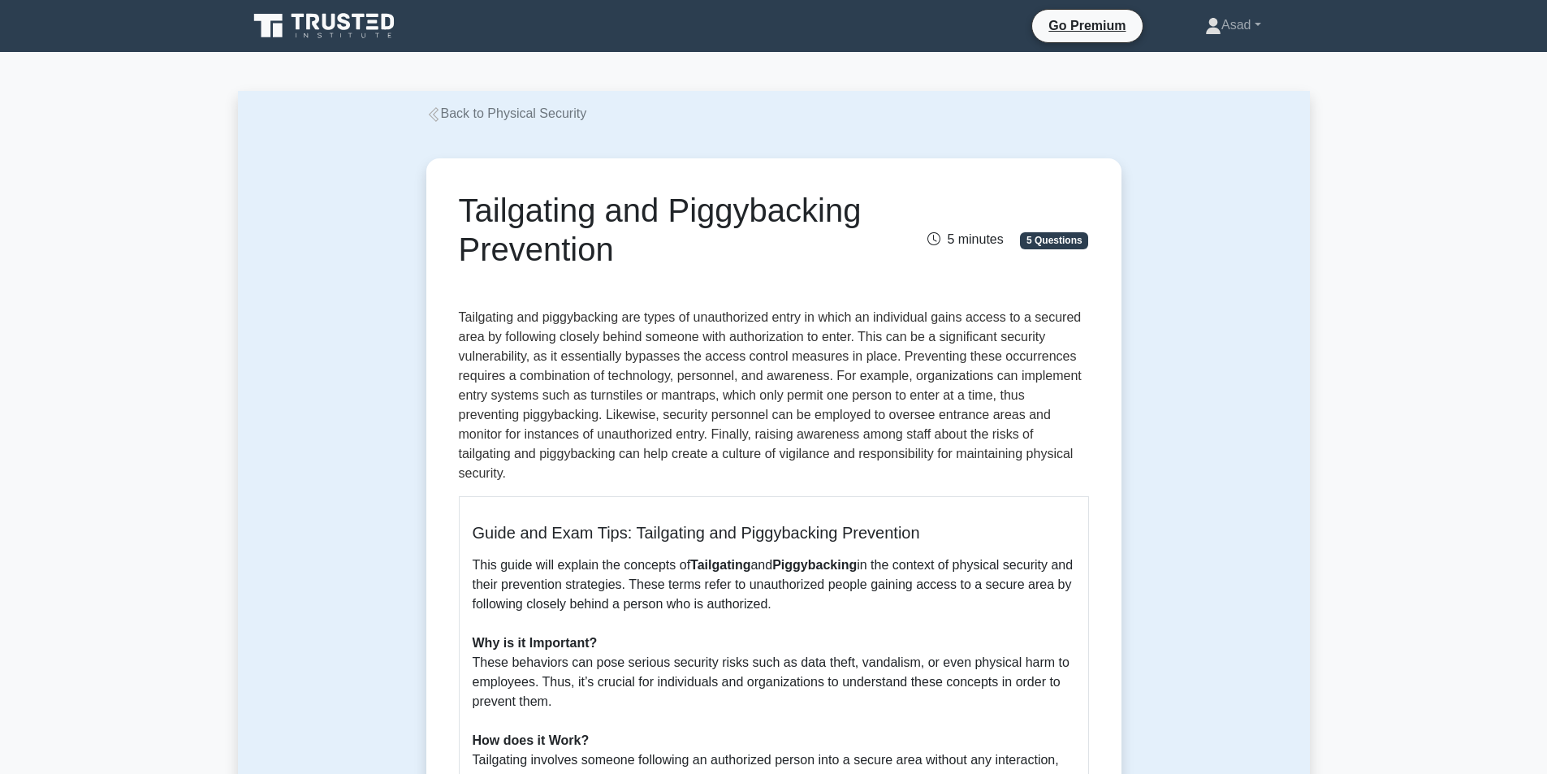
drag, startPoint x: 458, startPoint y: 201, endPoint x: 825, endPoint y: 254, distance: 370.9
click at [825, 254] on h1 "Tailgating and Piggybacking Prevention" at bounding box center [665, 230] width 413 height 78
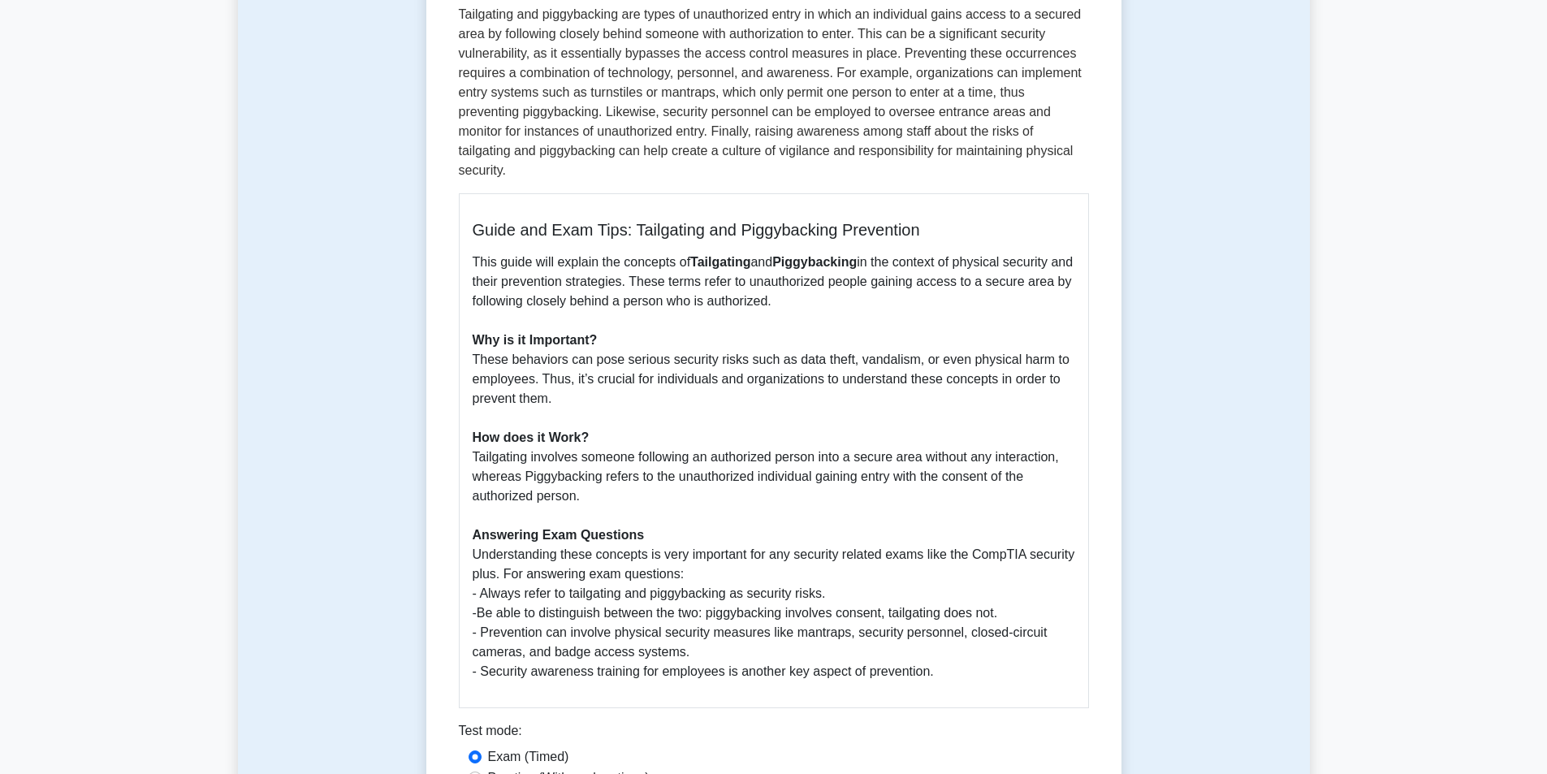
scroll to position [406, 0]
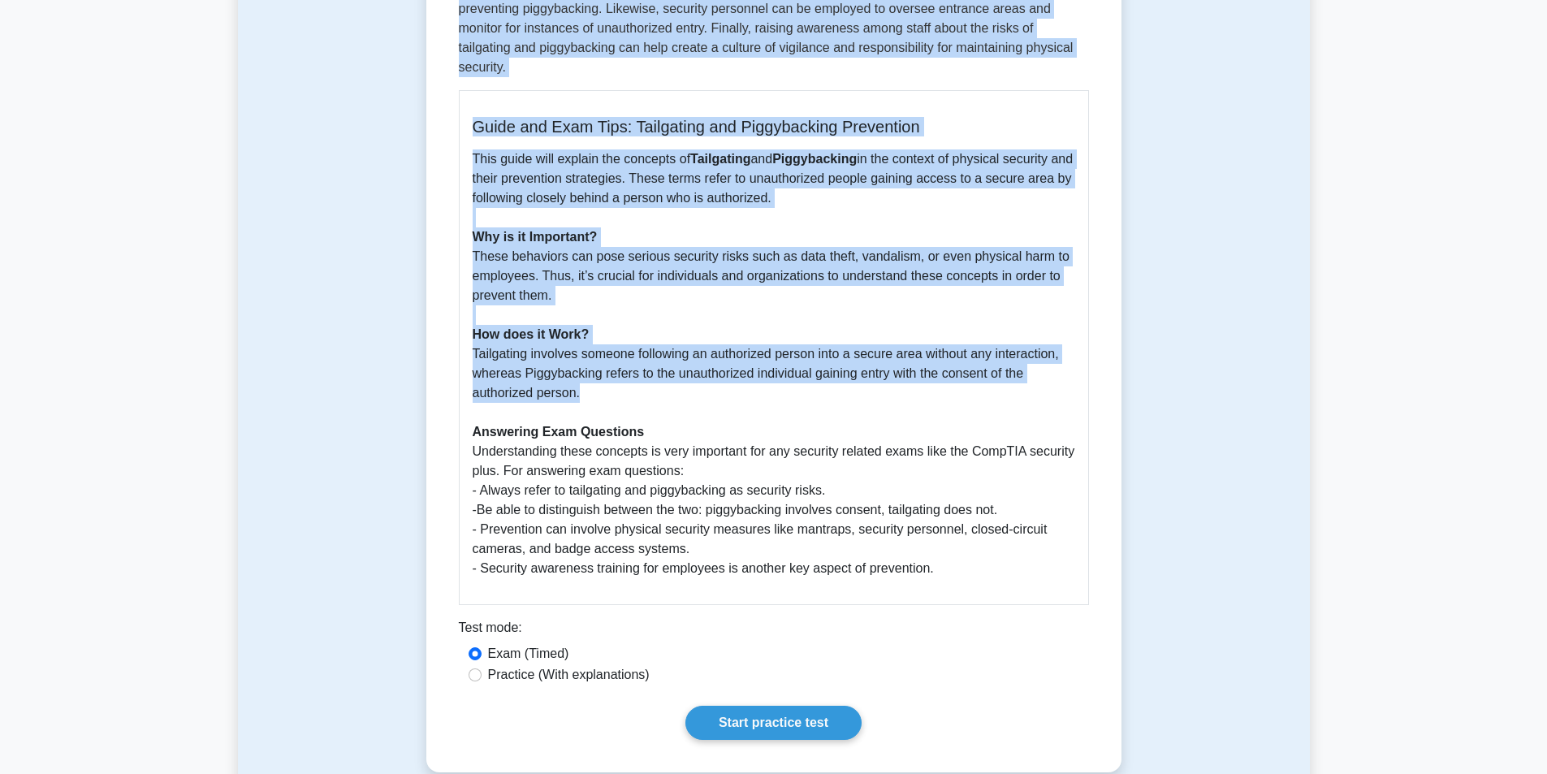
click at [598, 368] on p "This guide will explain the concepts of Tailgating and Piggybacking in the cont…" at bounding box center [774, 363] width 603 height 429
copy div "Tailgating and Piggybacking Prevention 5 minutes 5 Questions Tailgating and pig…"
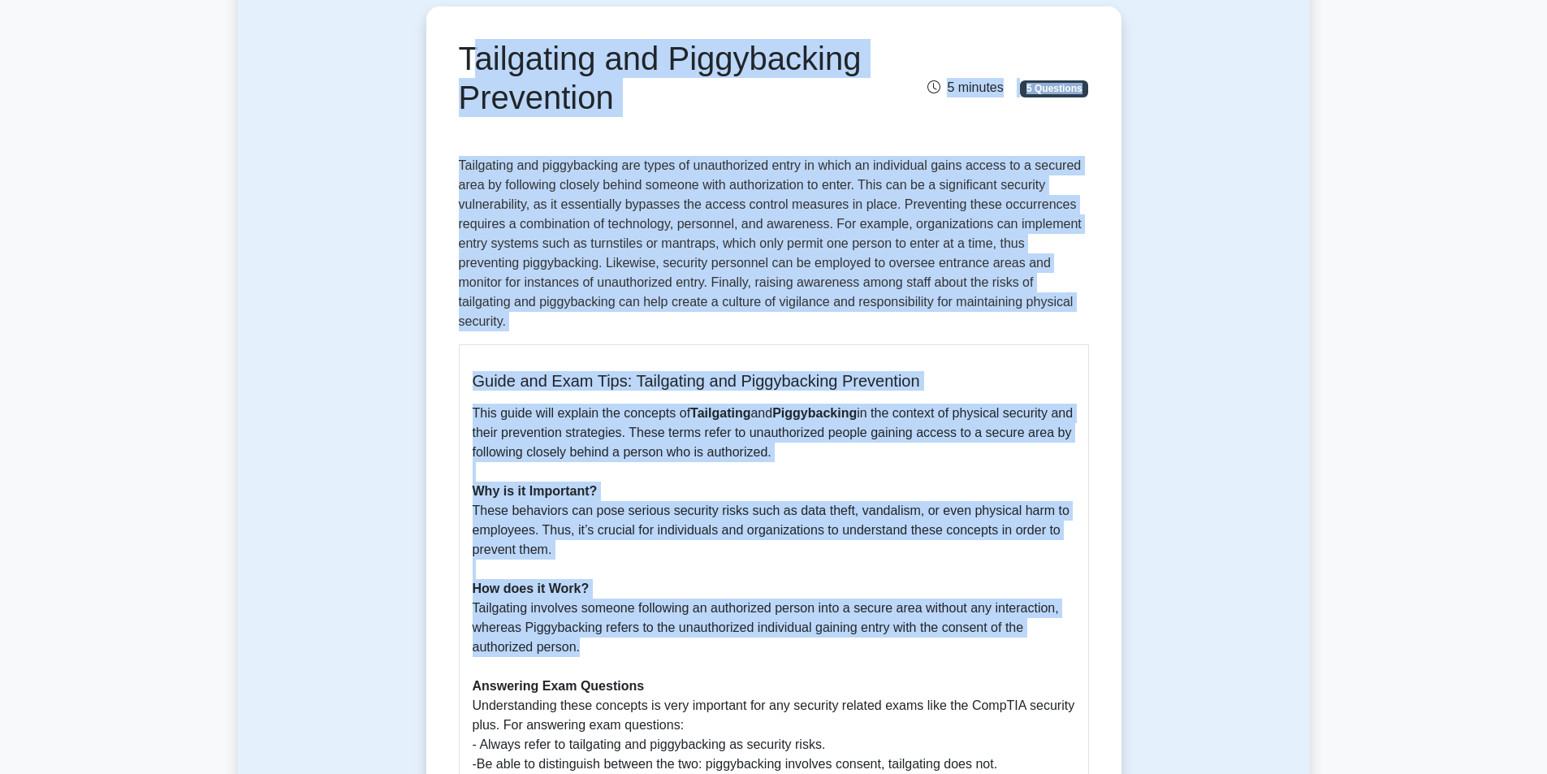
scroll to position [0, 0]
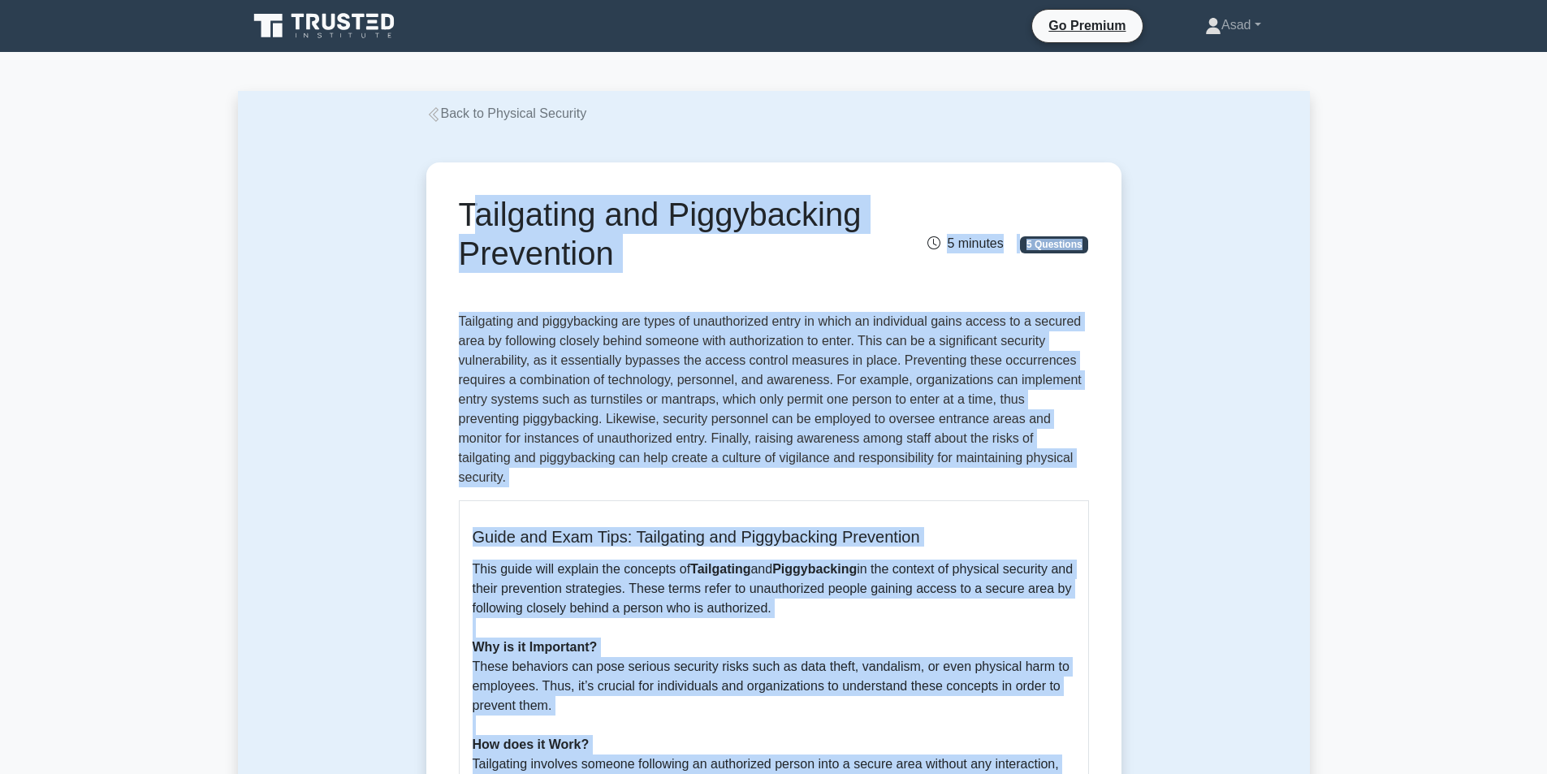
click at [451, 118] on link "Back to Physical Security" at bounding box center [506, 113] width 161 height 14
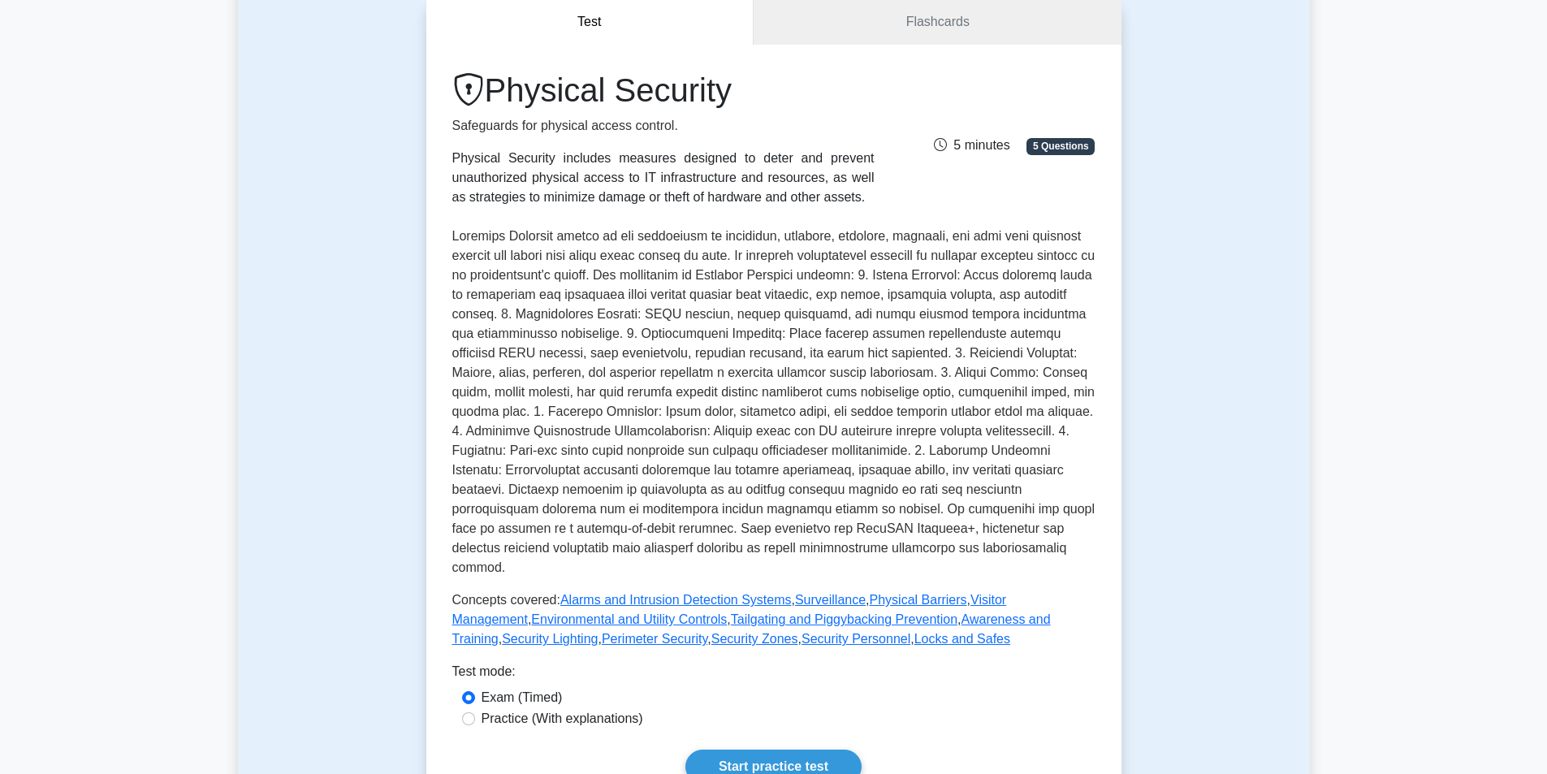
scroll to position [325, 0]
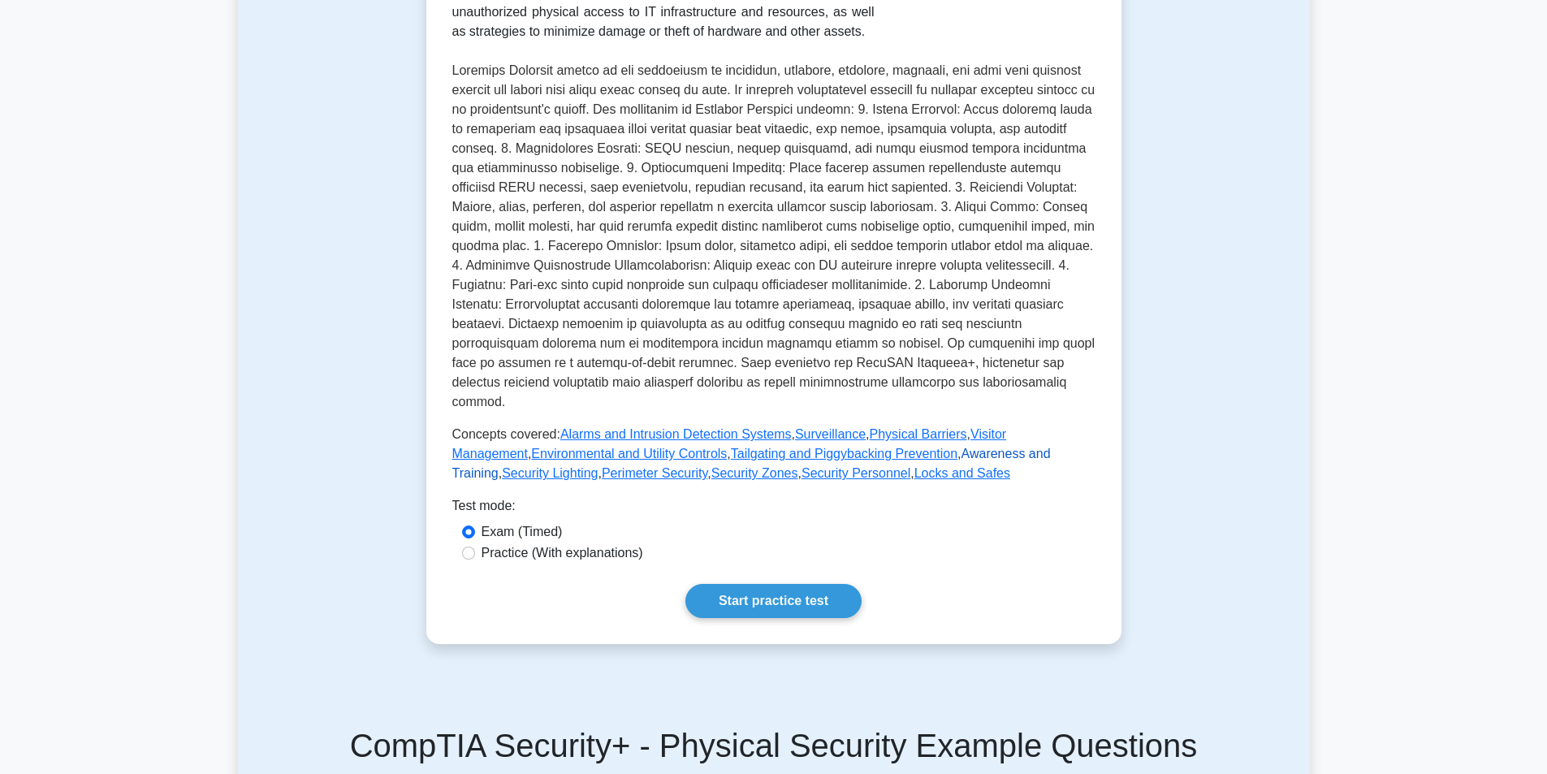
click at [914, 447] on link "Awareness and Training" at bounding box center [751, 463] width 598 height 33
click at [598, 466] on link "Security Lighting" at bounding box center [550, 473] width 96 height 14
click at [602, 466] on link "Perimeter Security" at bounding box center [655, 473] width 106 height 14
click at [711, 466] on link "Security Zones" at bounding box center [754, 473] width 87 height 14
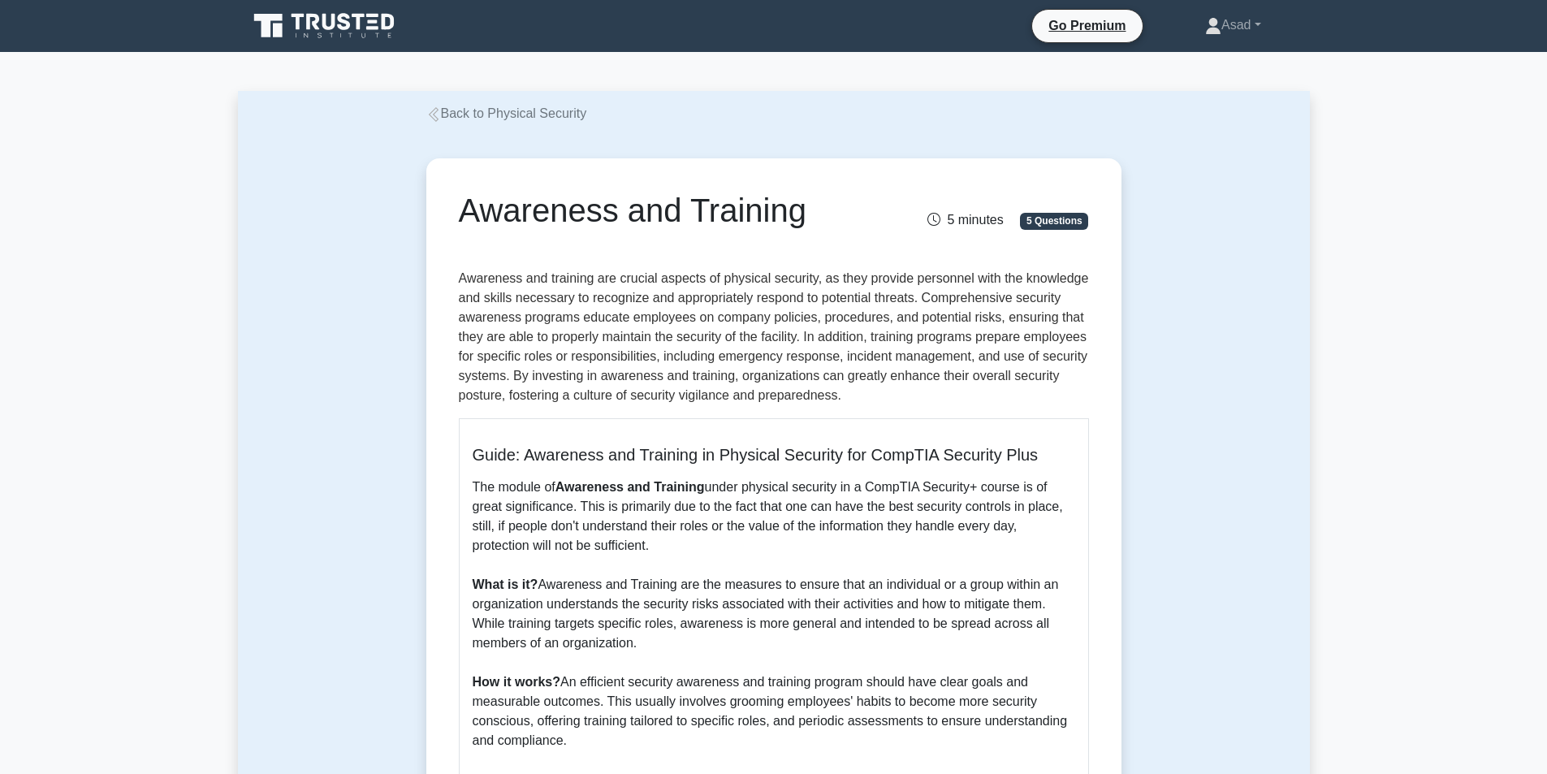
drag, startPoint x: 462, startPoint y: 205, endPoint x: 833, endPoint y: 205, distance: 371.1
click at [833, 205] on h1 "Awareness and Training" at bounding box center [665, 210] width 413 height 39
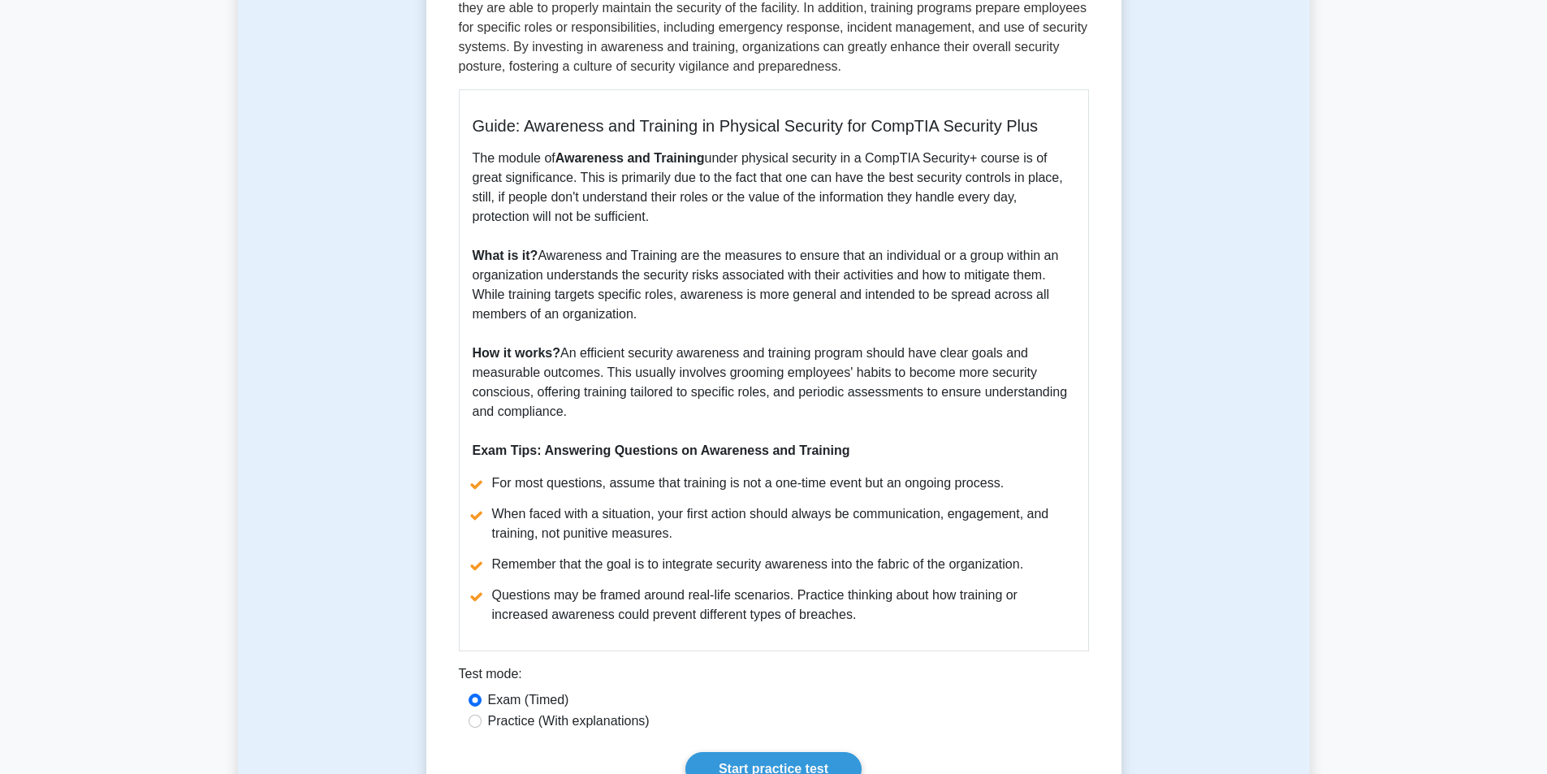
scroll to position [325, 0]
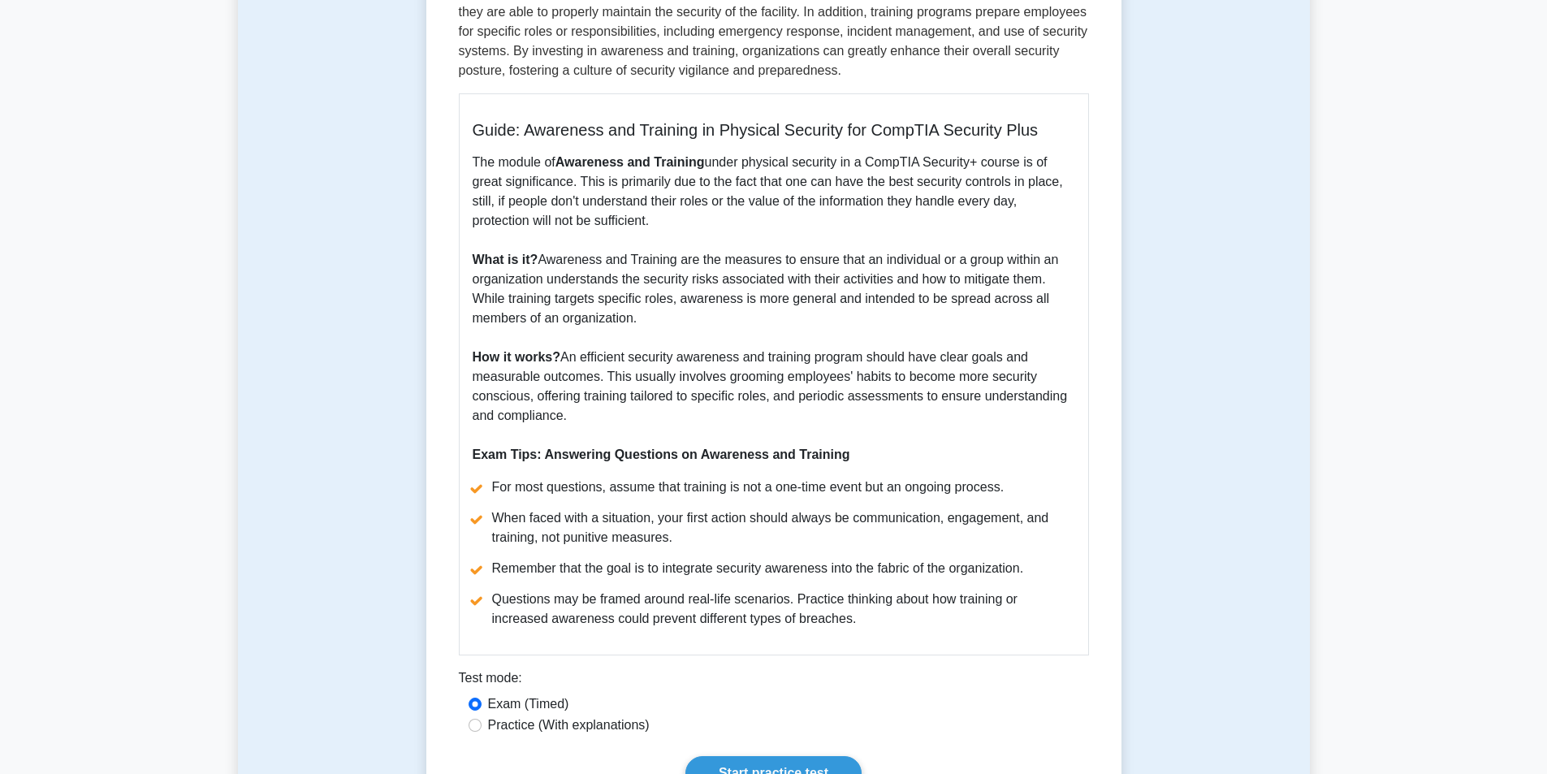
click at [611, 420] on p "The module of Awareness and Training under physical security in a CompTIA Secur…" at bounding box center [774, 309] width 603 height 312
copy div "Awareness and Training 5 minutes 5 Questions Awareness and training are crucial…"
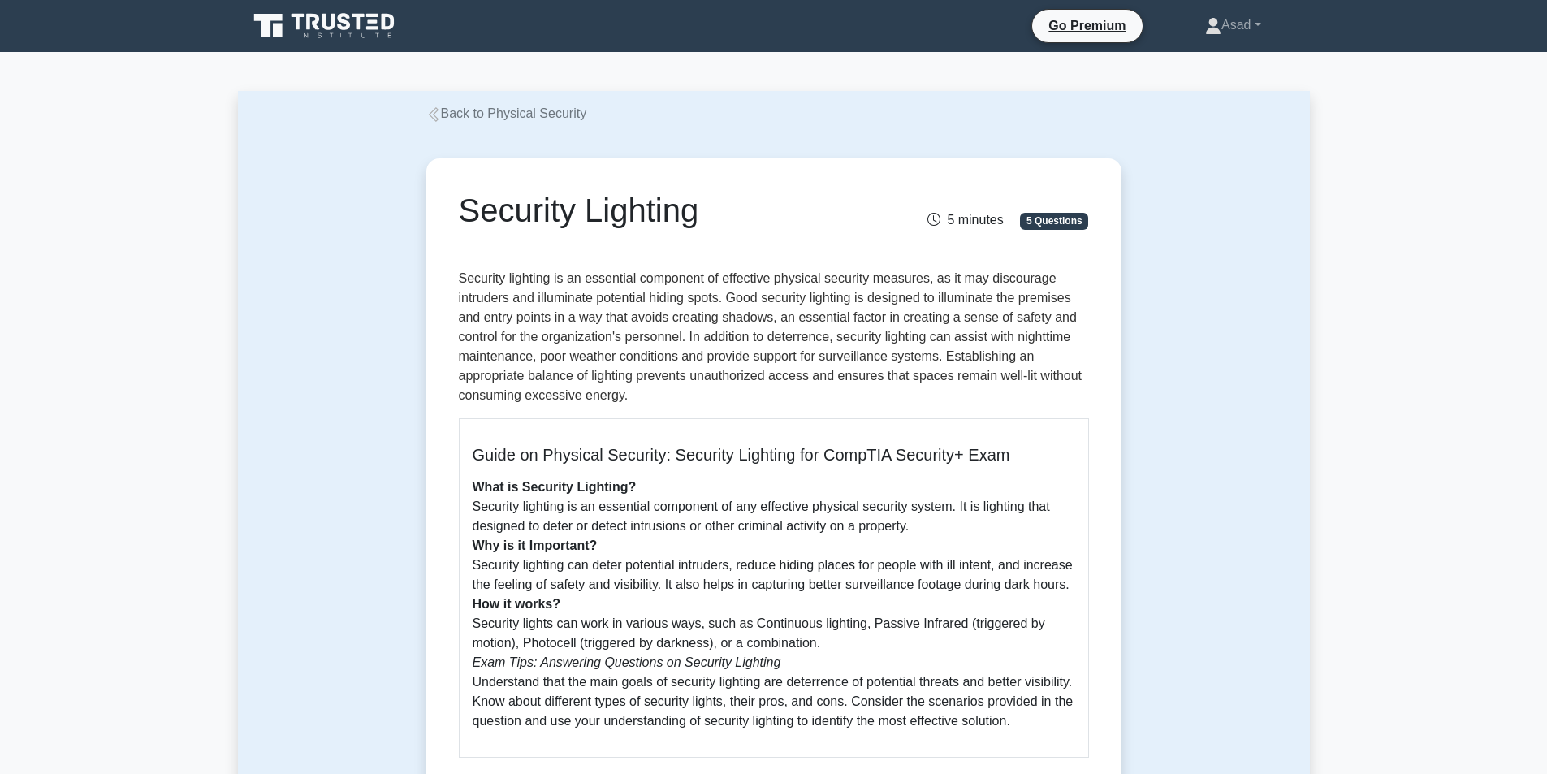
drag, startPoint x: 456, startPoint y: 201, endPoint x: 738, endPoint y: 227, distance: 283.8
click at [738, 227] on div "Security Lighting" at bounding box center [665, 213] width 433 height 45
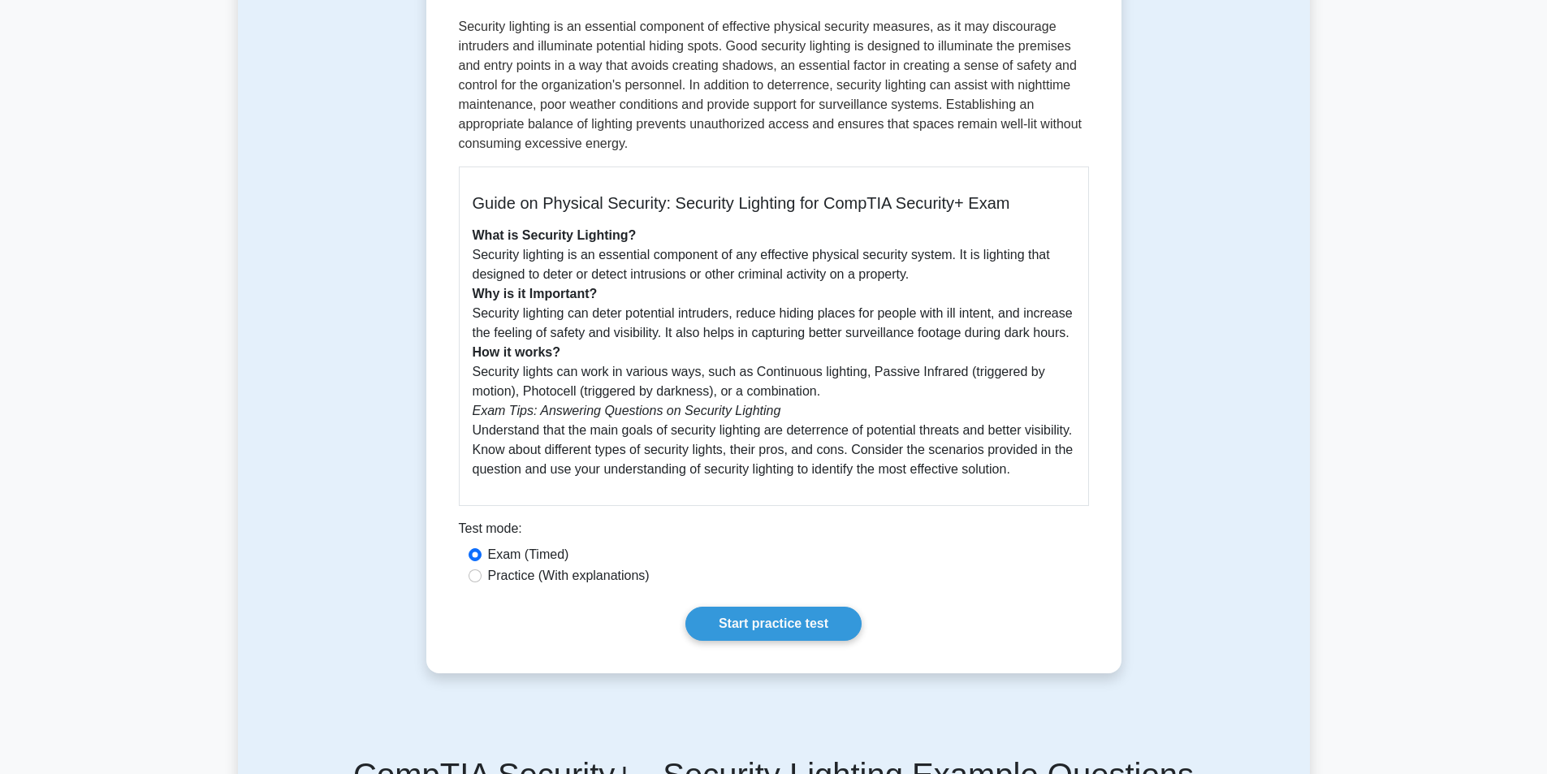
scroll to position [244, 0]
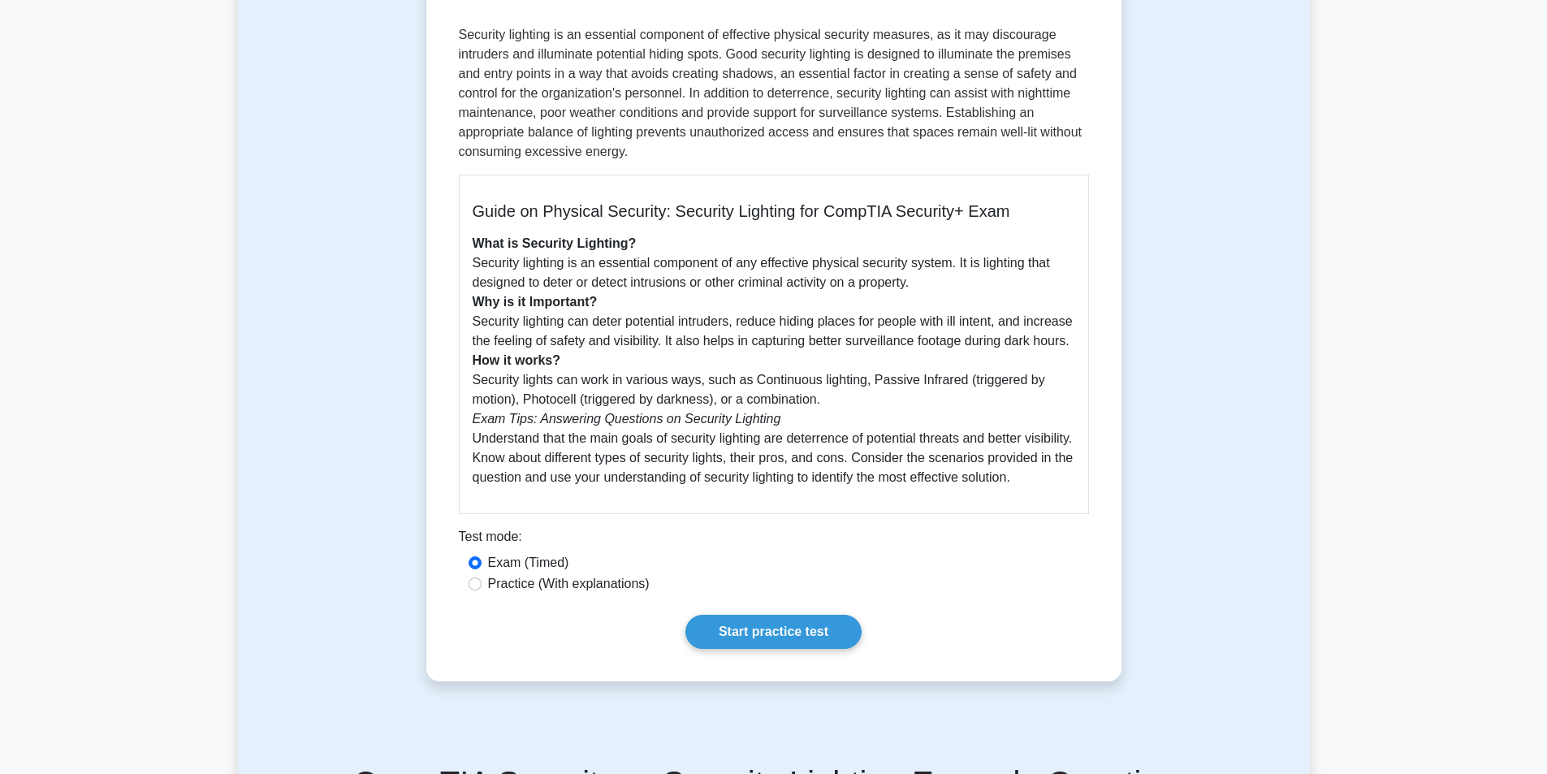
click at [531, 487] on p "What is Security Lighting? Security lighting is an essential component of any e…" at bounding box center [774, 360] width 603 height 253
click at [762, 425] on p "What is Security Lighting? Security lighting is an essential component of any e…" at bounding box center [774, 360] width 603 height 253
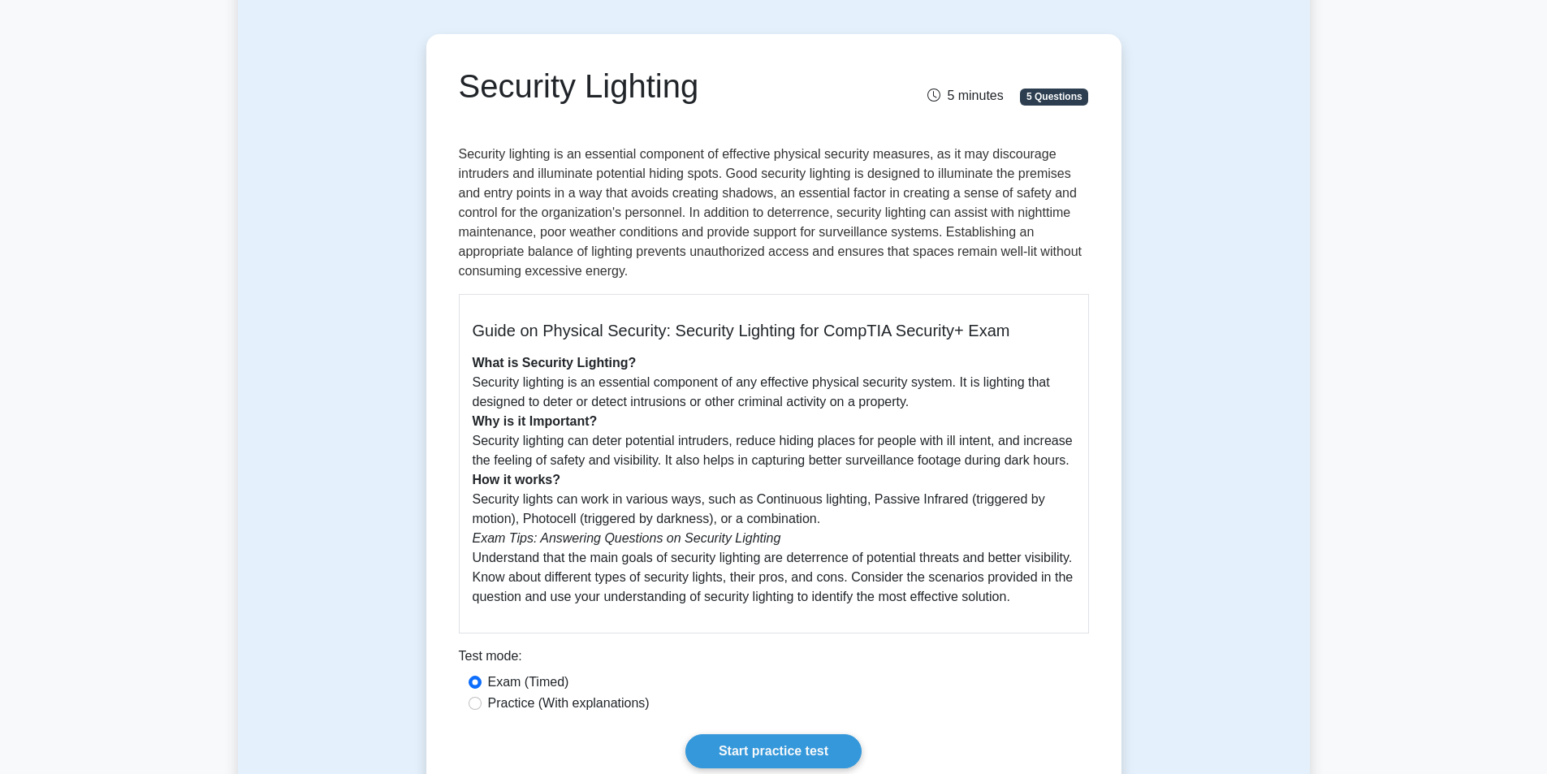
scroll to position [0, 0]
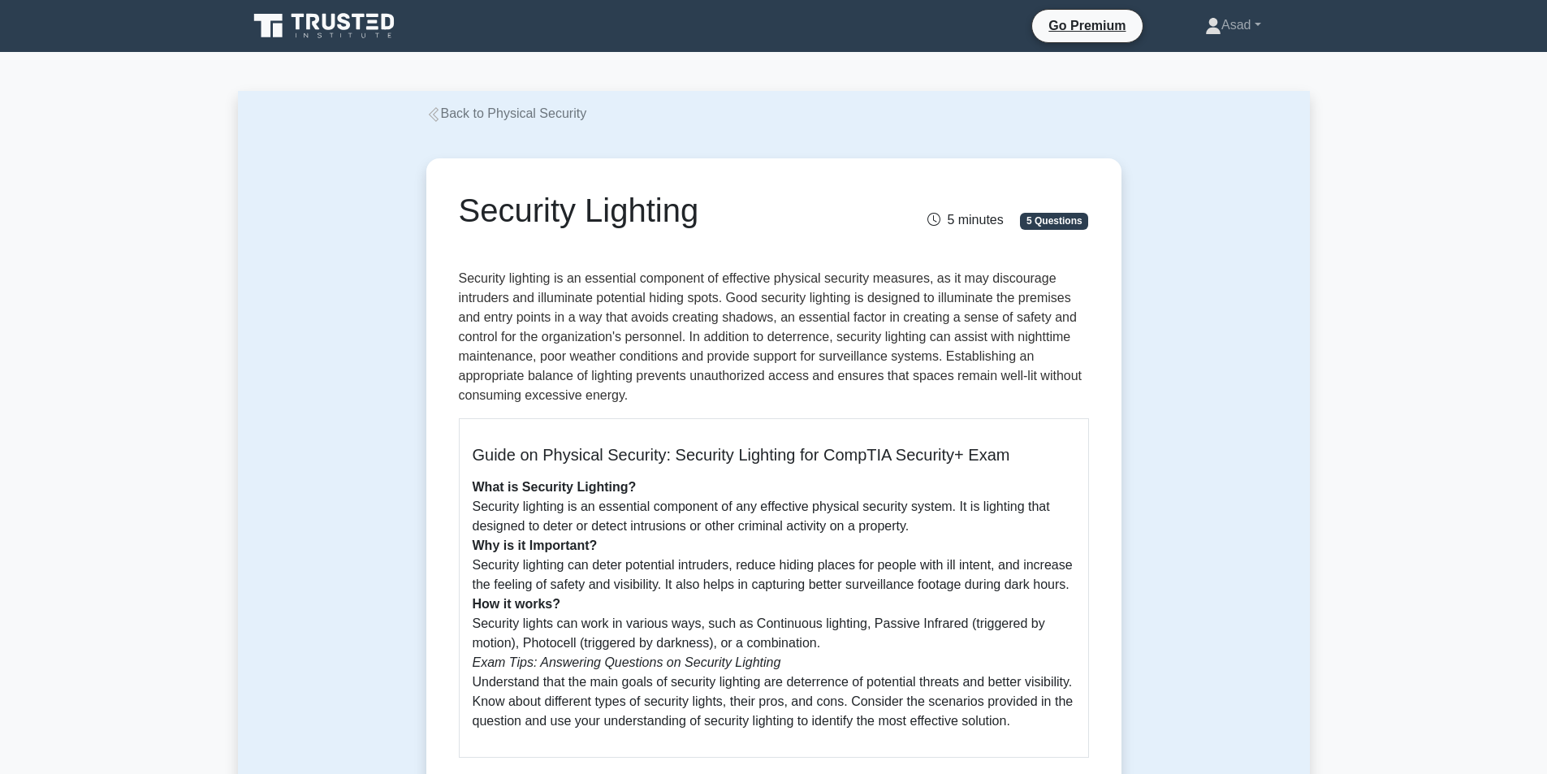
drag, startPoint x: 466, startPoint y: 211, endPoint x: 706, endPoint y: 201, distance: 239.8
click at [706, 201] on h1 "Security Lighting" at bounding box center [665, 210] width 413 height 39
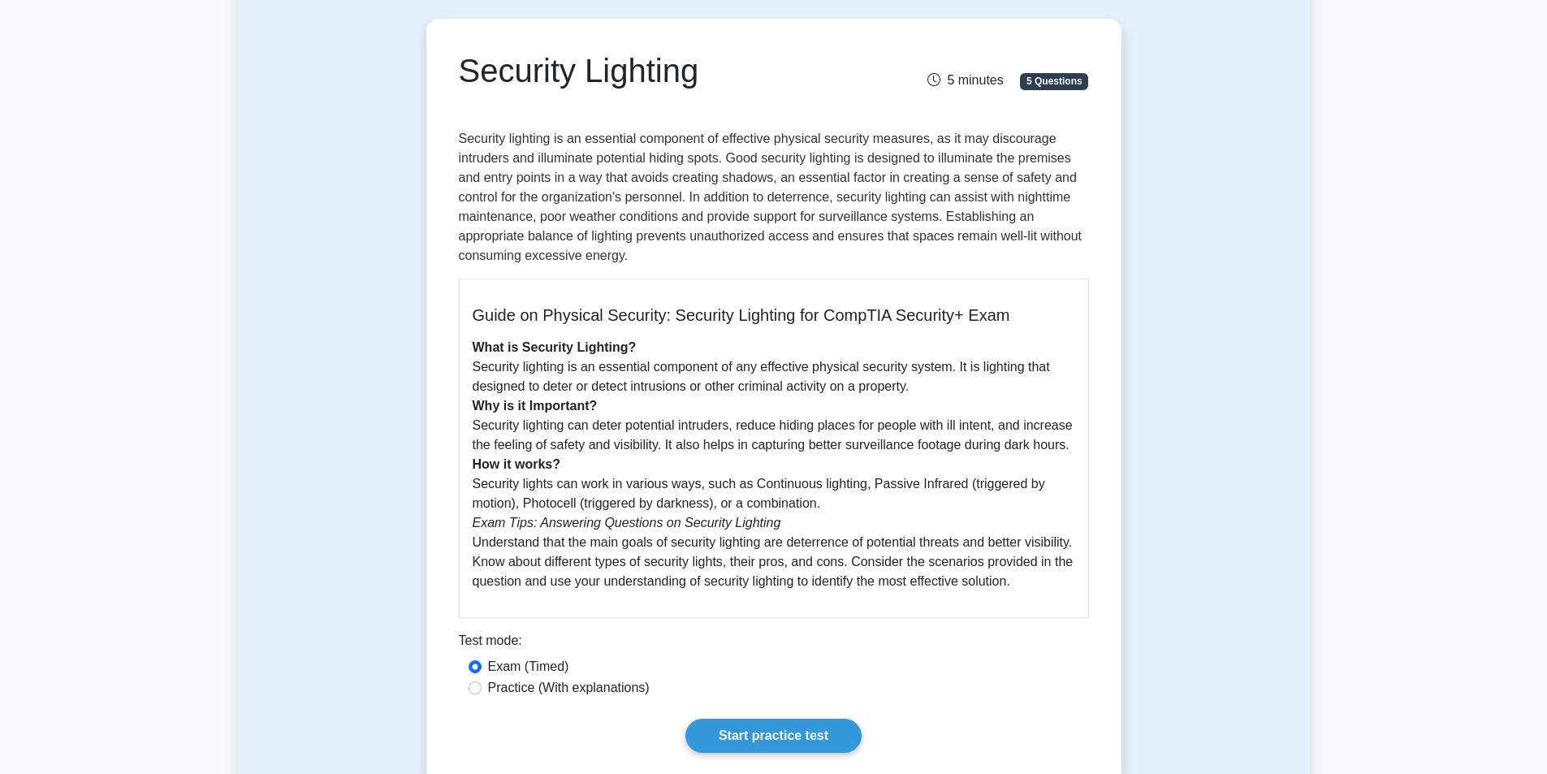
scroll to position [244, 0]
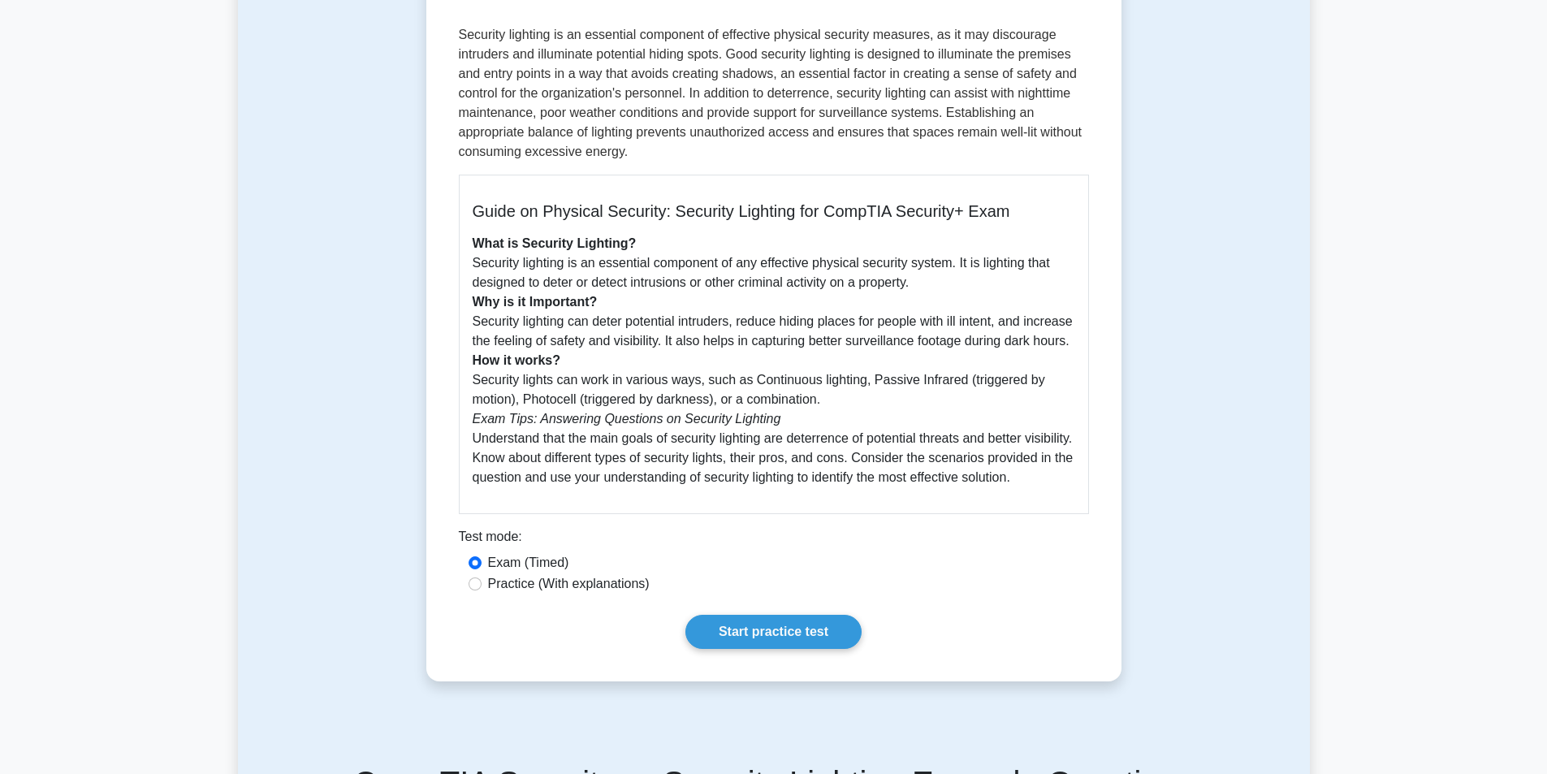
click at [826, 422] on p "What is Security Lighting? Security lighting is an essential component of any e…" at bounding box center [774, 360] width 603 height 253
copy div "Security Lighting 5 minutes 5 Questions Security lighting is an essential compo…"
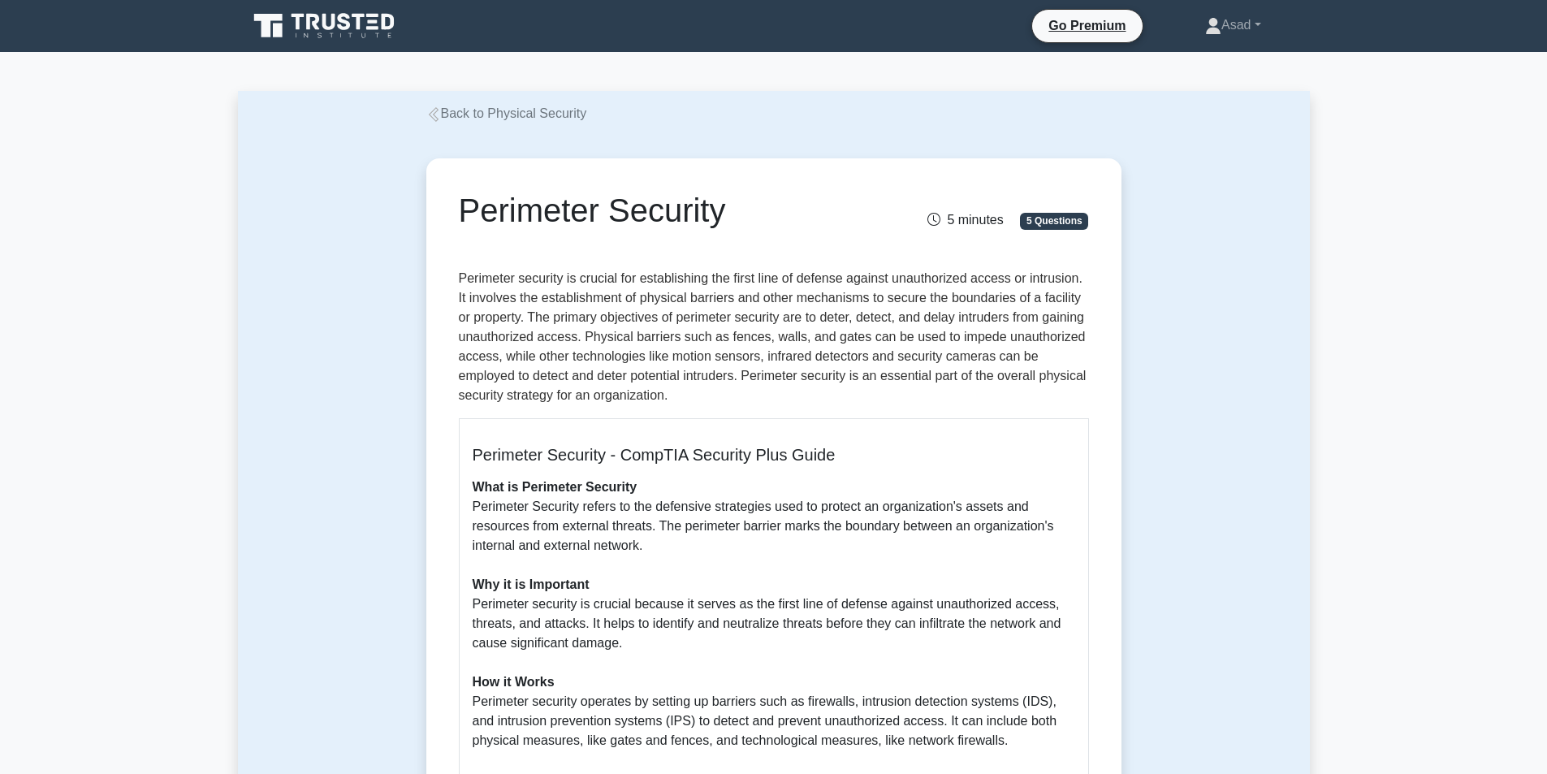
drag, startPoint x: 456, startPoint y: 203, endPoint x: 724, endPoint y: 197, distance: 268.0
click at [724, 197] on div "Perimeter Security" at bounding box center [665, 213] width 433 height 45
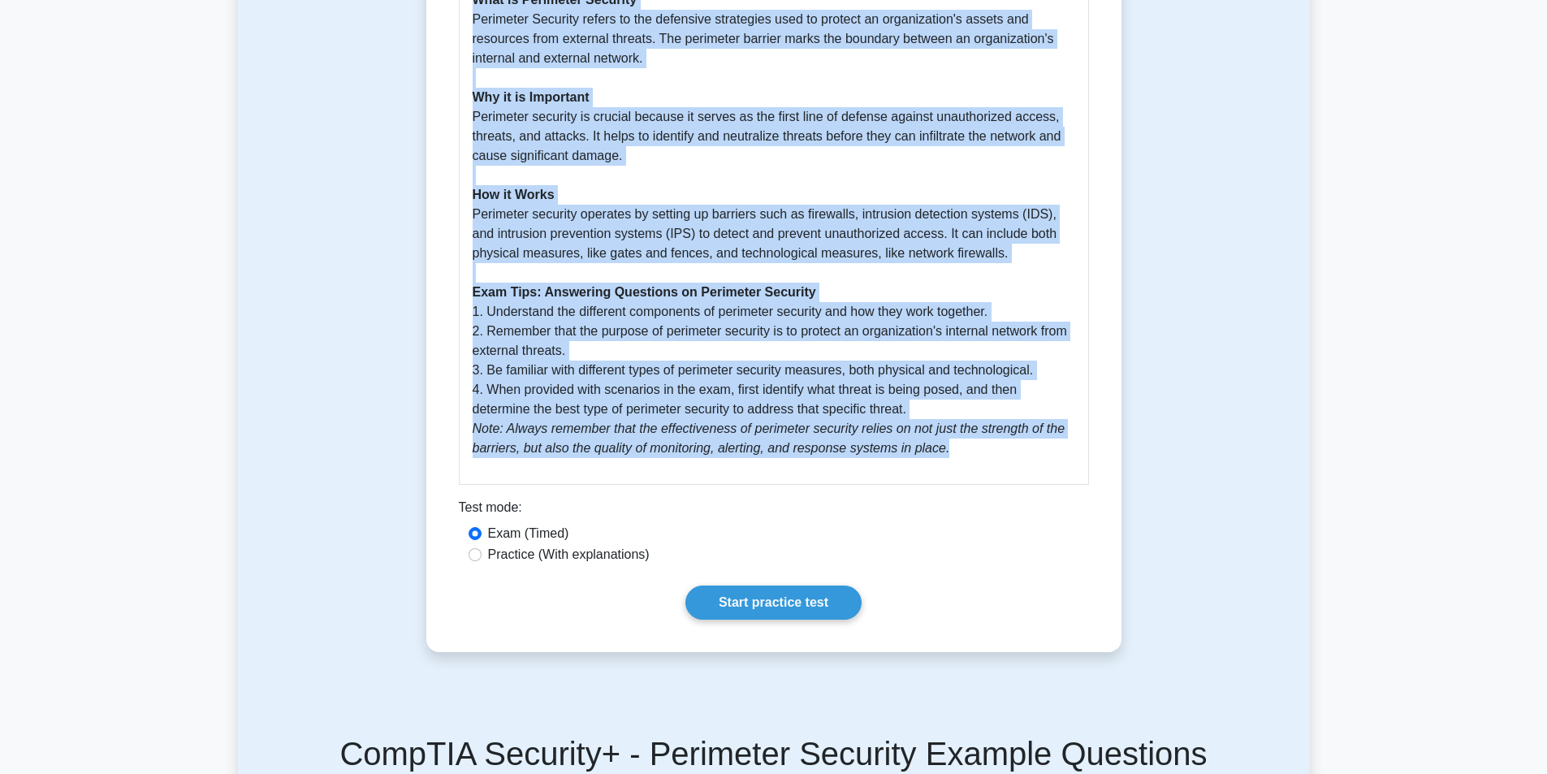
click at [968, 456] on p "What is Perimeter Security Perimeter Security refers to the defensive strategie…" at bounding box center [774, 224] width 603 height 468
copy div "Perimeter Security 5 minutes 5 Questions Perimeter security is crucial for esta…"
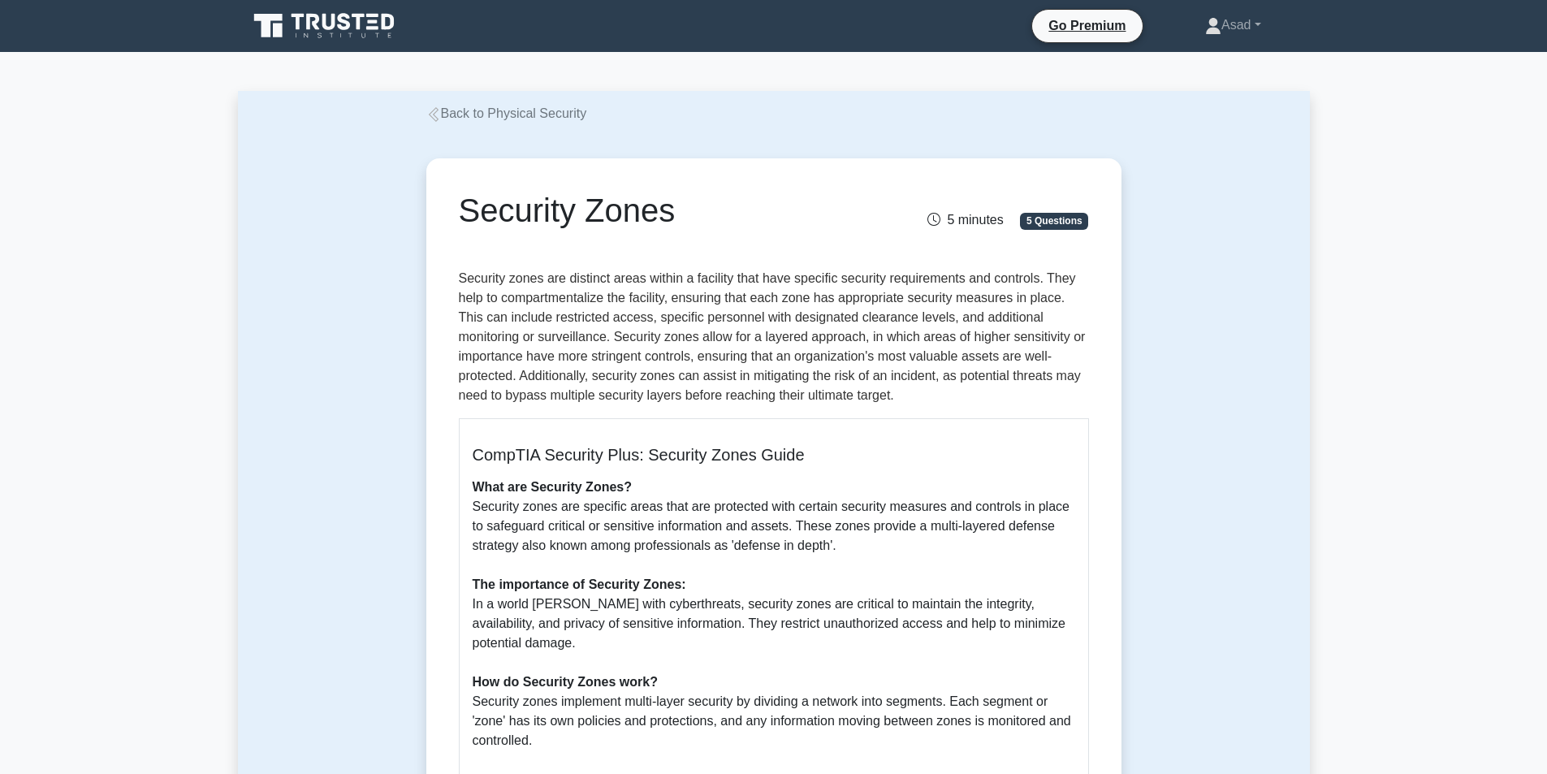
drag, startPoint x: 462, startPoint y: 209, endPoint x: 685, endPoint y: 209, distance: 222.5
click at [685, 209] on div "Security Zones" at bounding box center [665, 213] width 433 height 45
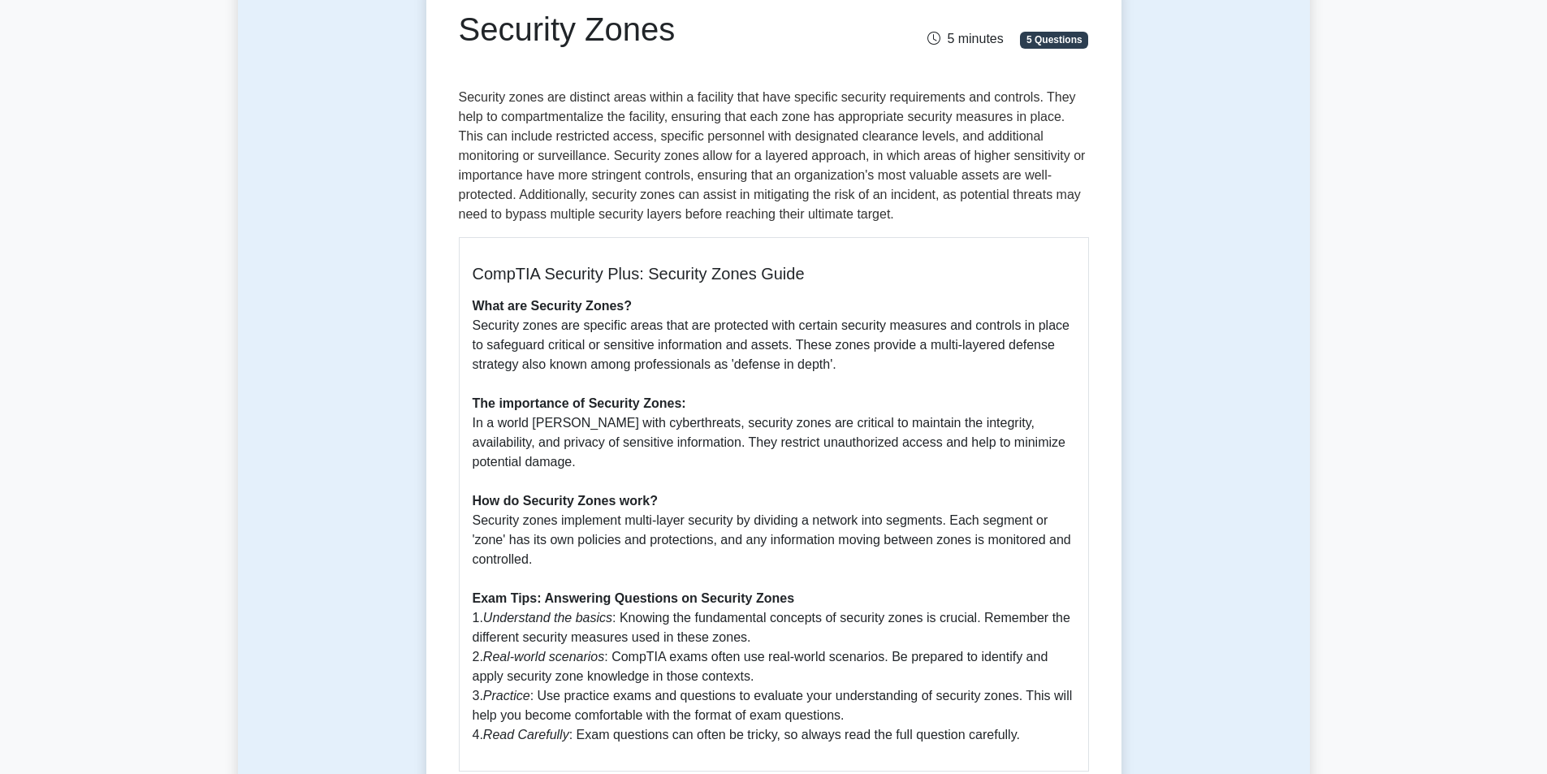
scroll to position [325, 0]
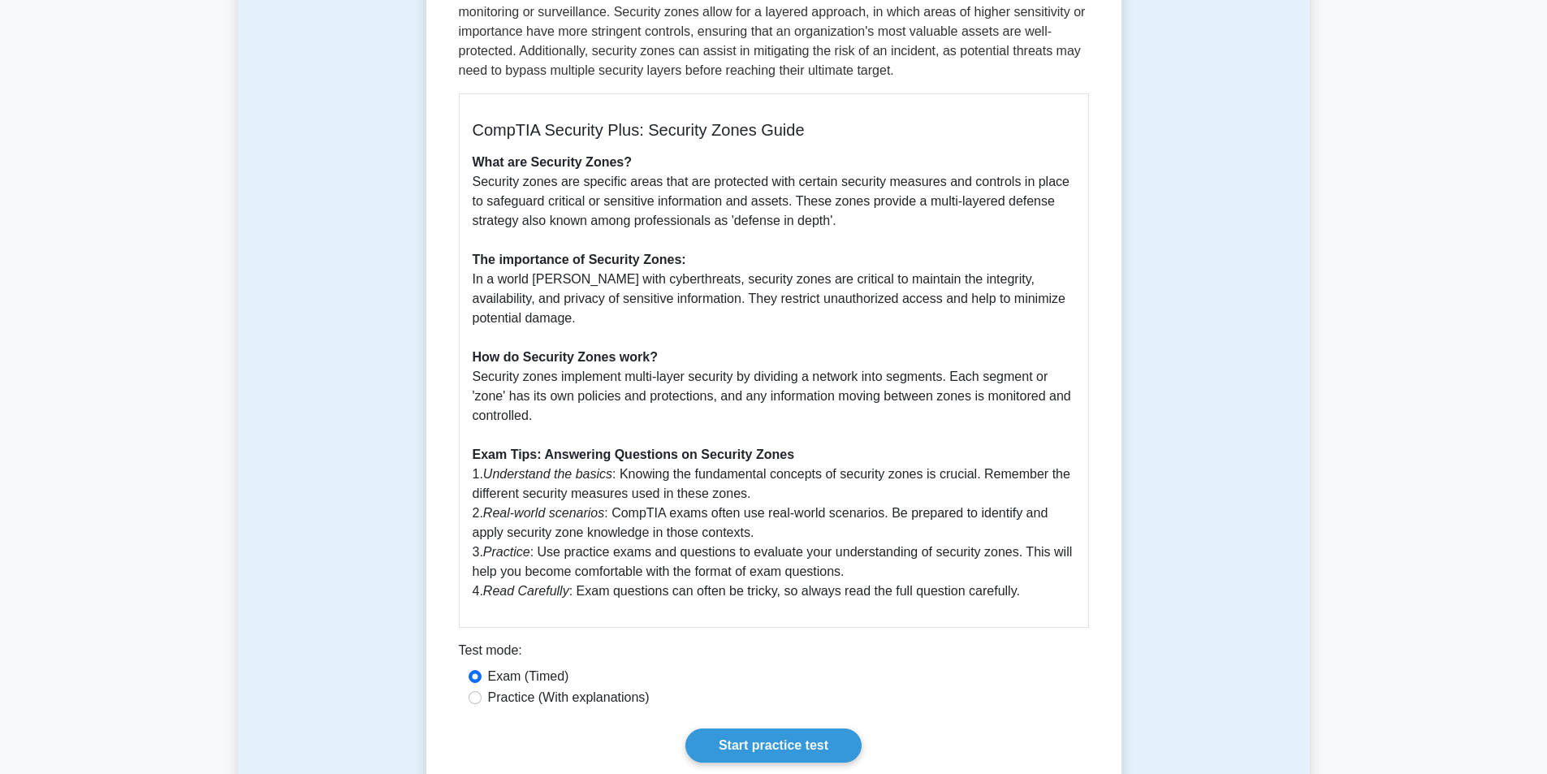
click at [1040, 602] on div "CompTIA Security Plus: Security Zones Guide What are Security Zones? Security z…" at bounding box center [774, 360] width 630 height 534
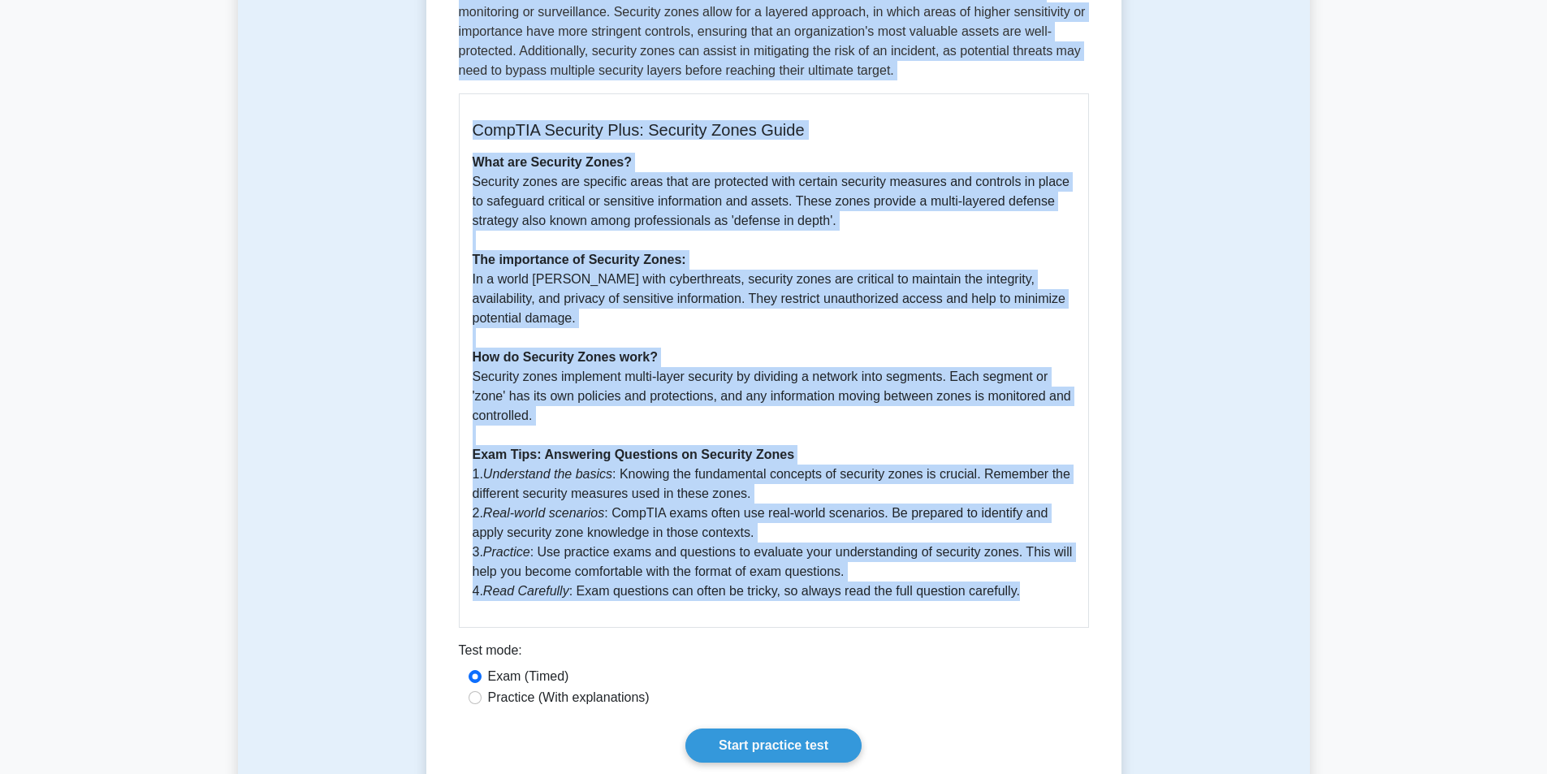
copy div "Security Zones 5 minutes 5 Questions Security zones are distinct areas within a…"
